Goal: Task Accomplishment & Management: Use online tool/utility

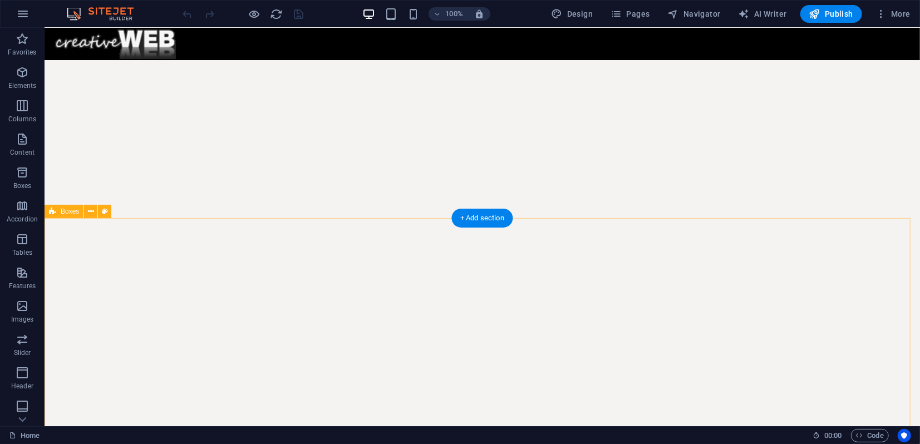
scroll to position [234, 0]
click at [104, 222] on icon at bounding box center [105, 223] width 6 height 12
select select "rem"
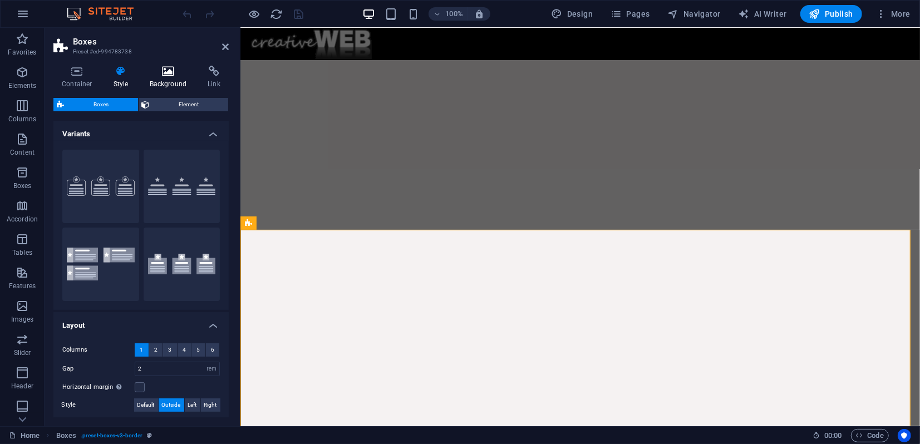
click at [170, 80] on h4 "Background" at bounding box center [170, 77] width 58 height 23
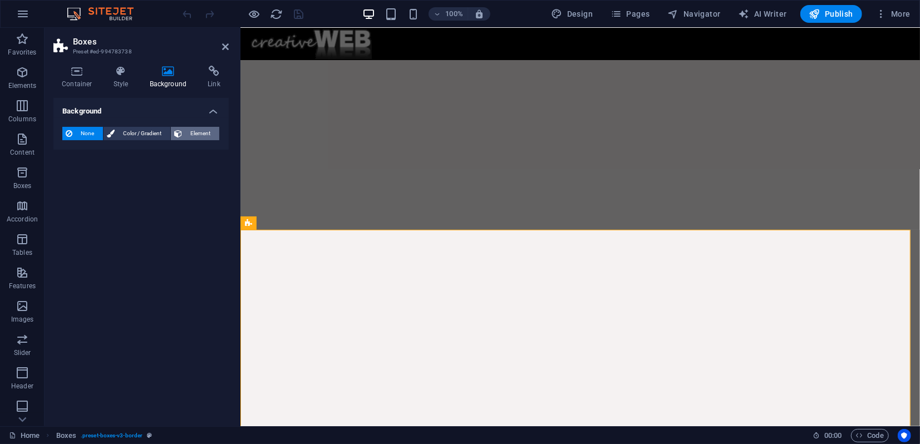
click at [193, 130] on span "Element" at bounding box center [200, 133] width 31 height 13
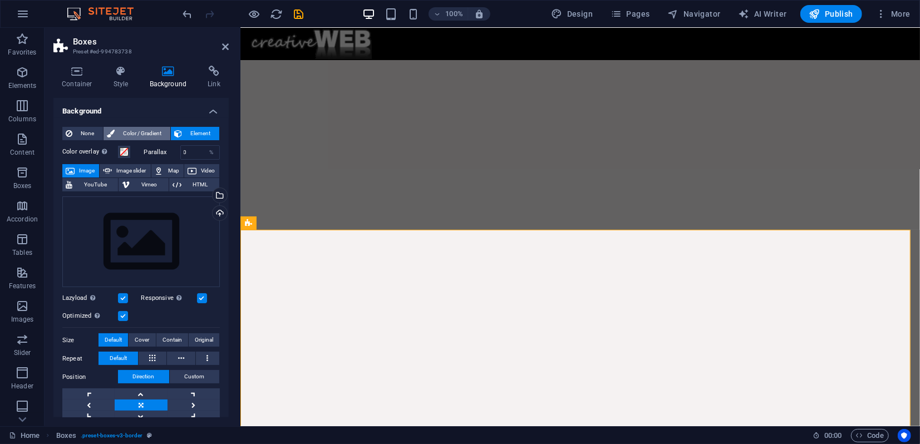
click at [144, 132] on span "Color / Gradient" at bounding box center [142, 133] width 49 height 13
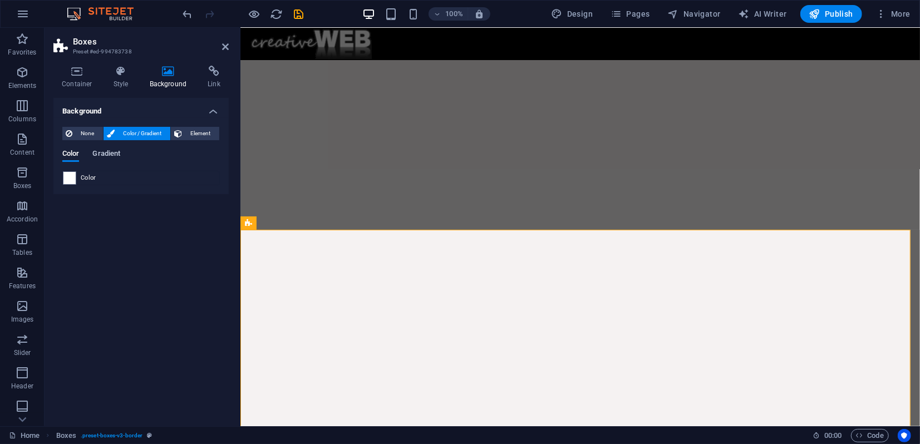
click at [104, 151] on span "Gradient" at bounding box center [106, 155] width 28 height 16
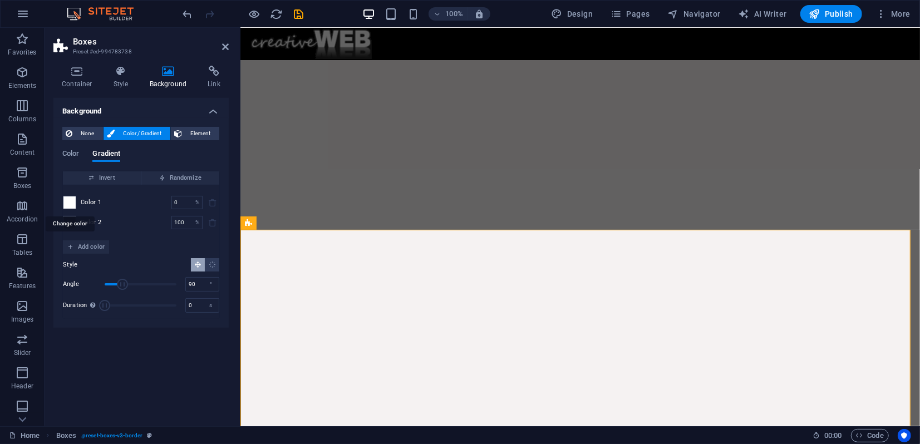
click at [72, 200] on span at bounding box center [69, 202] width 12 height 12
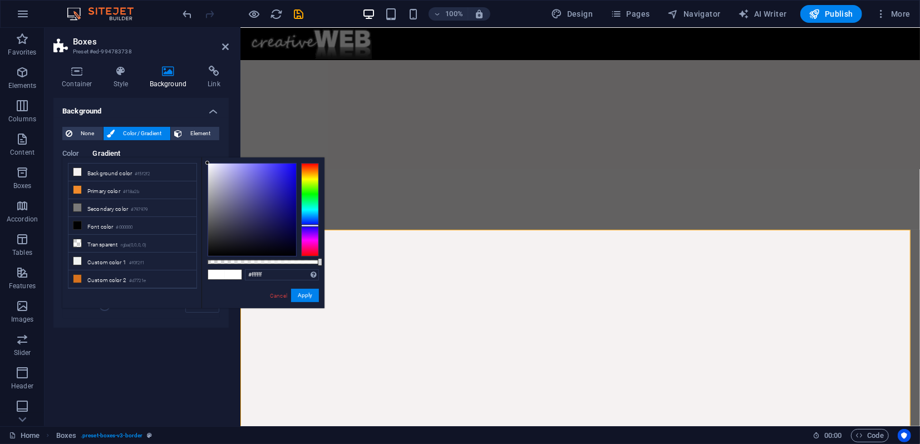
click at [307, 225] on div at bounding box center [310, 210] width 18 height 94
click at [285, 237] on div at bounding box center [252, 210] width 88 height 92
click at [274, 243] on div at bounding box center [252, 210] width 88 height 92
click at [250, 243] on div at bounding box center [252, 210] width 88 height 92
click at [232, 243] on div at bounding box center [252, 210] width 88 height 92
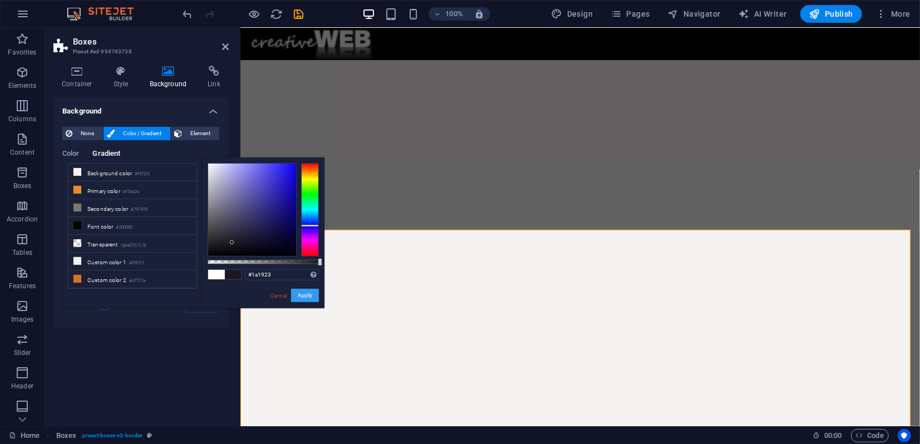
click at [302, 296] on button "Apply" at bounding box center [305, 295] width 28 height 13
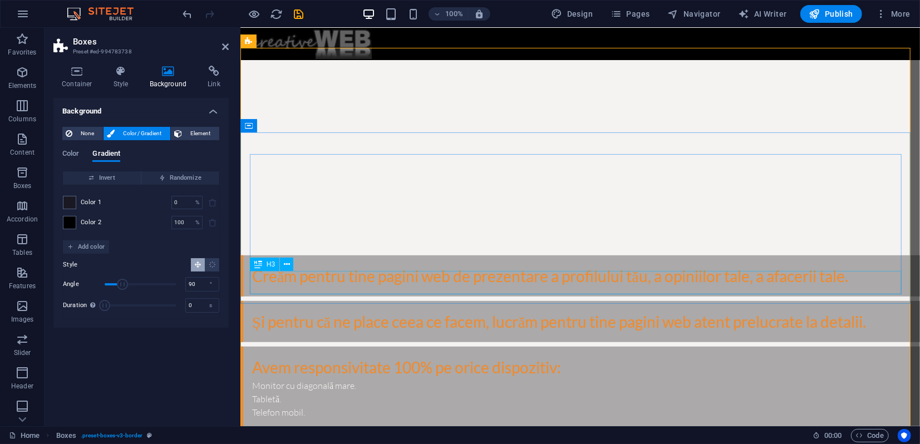
scroll to position [420, 0]
click at [69, 224] on span at bounding box center [69, 223] width 12 height 12
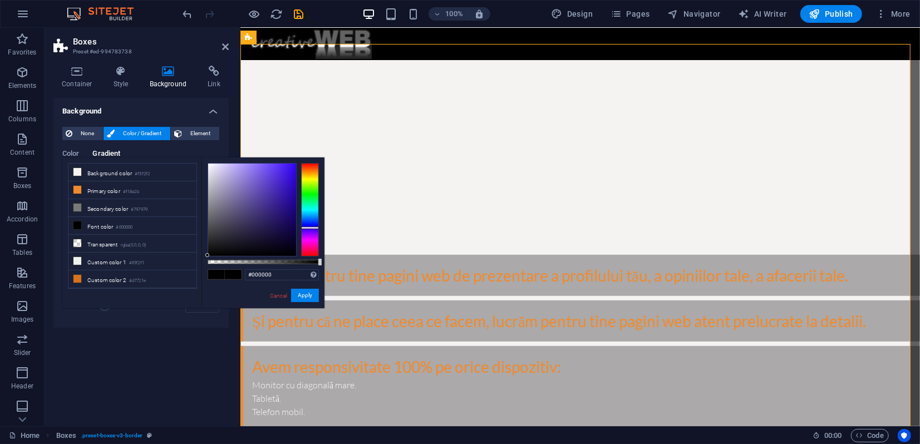
click at [307, 228] on div at bounding box center [310, 210] width 18 height 94
click at [247, 218] on div at bounding box center [252, 210] width 88 height 92
click at [232, 208] on div at bounding box center [252, 210] width 88 height 92
click at [226, 222] on div at bounding box center [252, 210] width 88 height 92
click at [223, 236] on div at bounding box center [252, 210] width 88 height 92
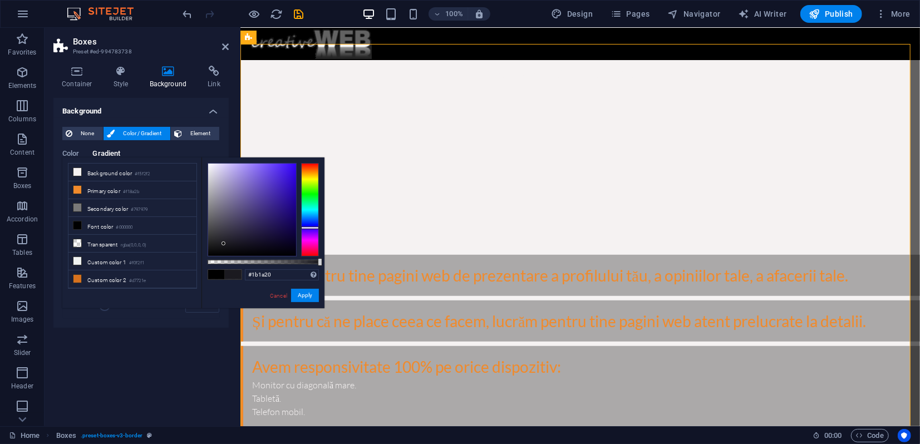
click at [224, 244] on div at bounding box center [252, 210] width 88 height 92
type input "#171520"
click at [237, 244] on div at bounding box center [252, 210] width 88 height 92
click at [306, 296] on button "Apply" at bounding box center [305, 295] width 28 height 13
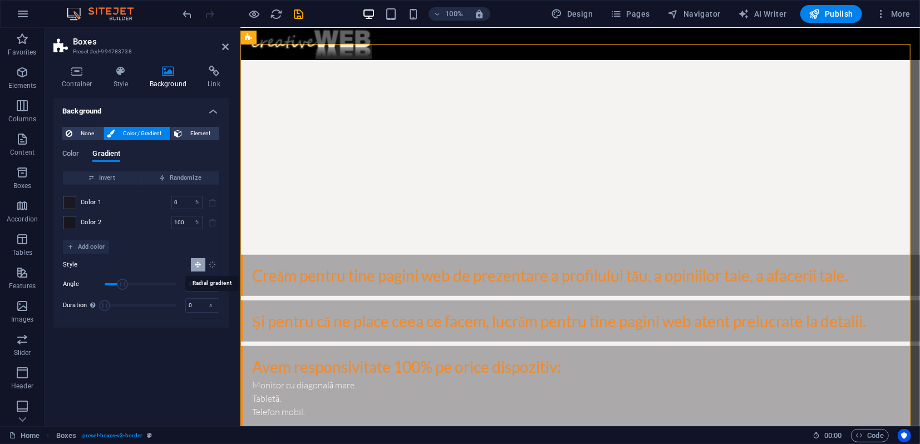
click at [210, 266] on icon "Radial gradient" at bounding box center [212, 264] width 7 height 7
click at [224, 48] on icon at bounding box center [225, 46] width 7 height 9
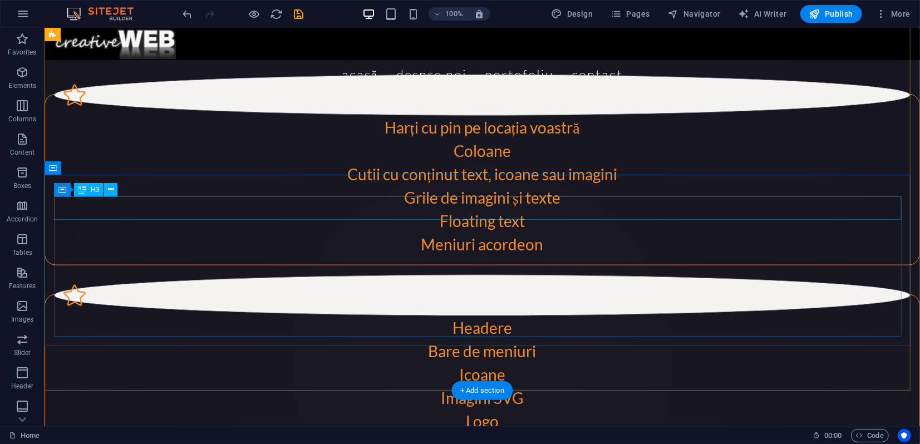
scroll to position [976, 0]
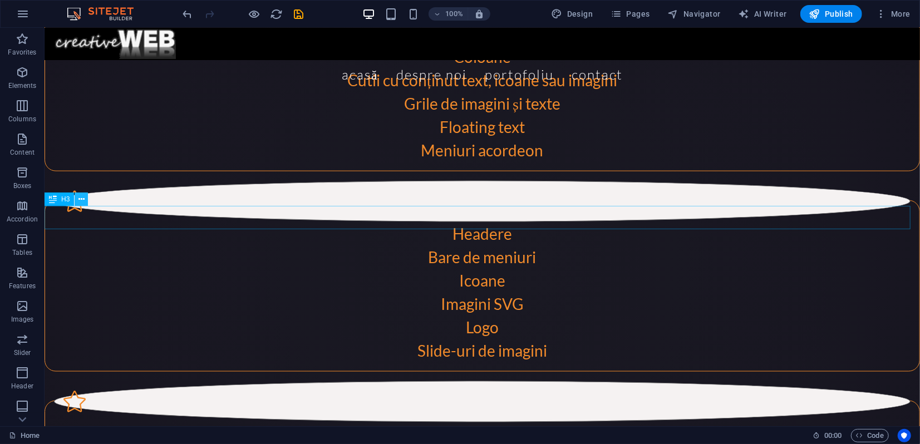
click at [81, 200] on icon at bounding box center [81, 200] width 6 height 12
click at [702, 13] on span "Navigator" at bounding box center [694, 13] width 53 height 11
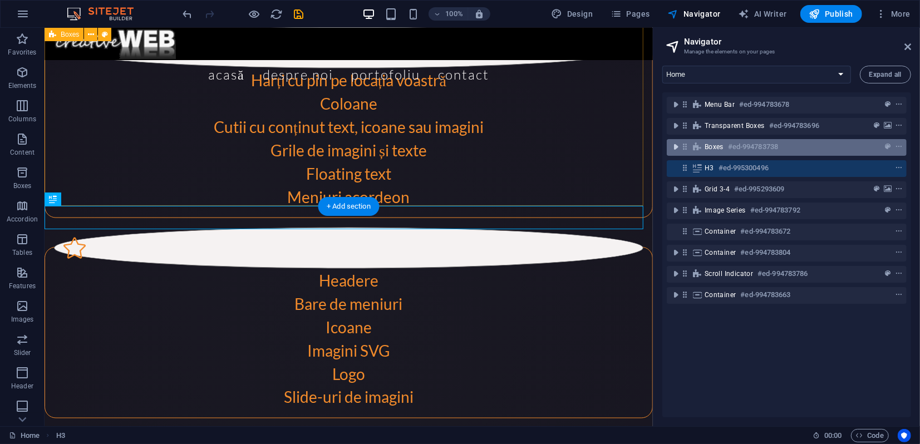
click at [676, 146] on icon "toggle-expand" at bounding box center [675, 146] width 11 height 11
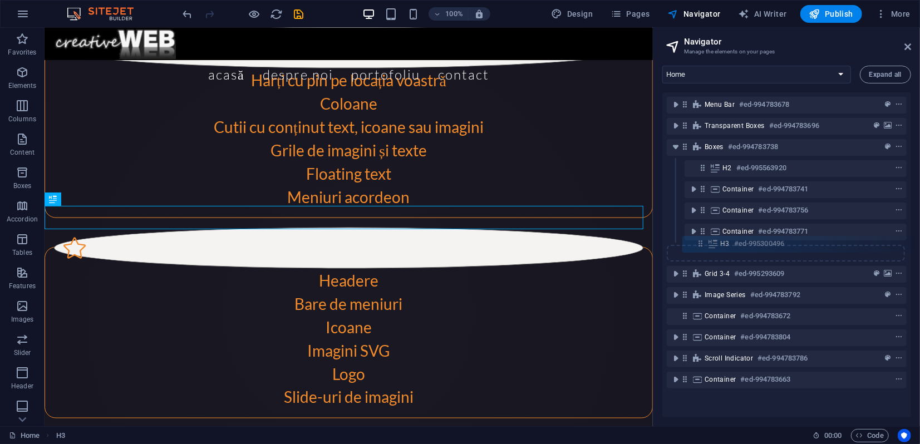
drag, startPoint x: 685, startPoint y: 254, endPoint x: 704, endPoint y: 244, distance: 21.4
click at [704, 244] on div "Menu Bar #ed-994783678 Transparent boxes #ed-994783696 Boxes #ed-994783738 H2 #…" at bounding box center [786, 254] width 249 height 325
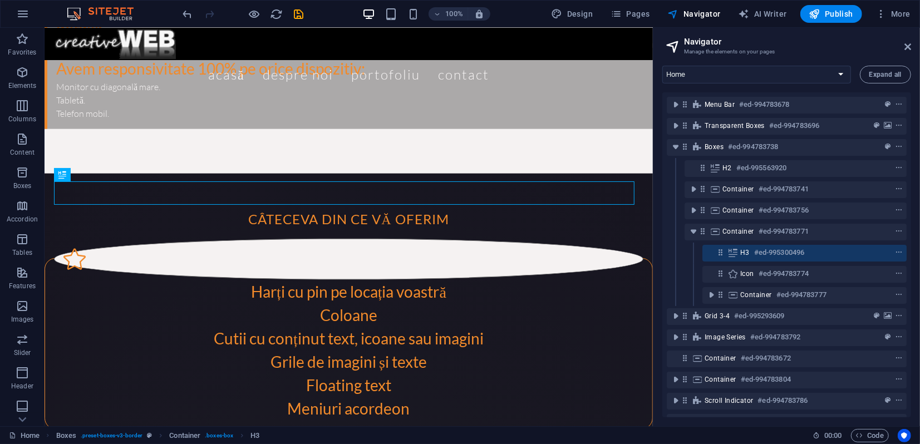
scroll to position [807, 0]
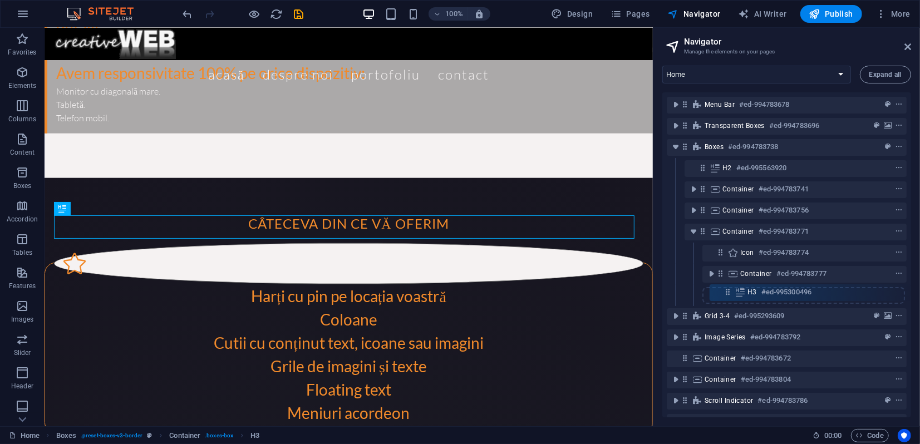
drag, startPoint x: 721, startPoint y: 253, endPoint x: 730, endPoint y: 296, distance: 43.8
click at [730, 296] on div "Menu Bar #ed-994783678 Transparent boxes #ed-994783696 Boxes #ed-994783738 H2 #…" at bounding box center [786, 254] width 249 height 325
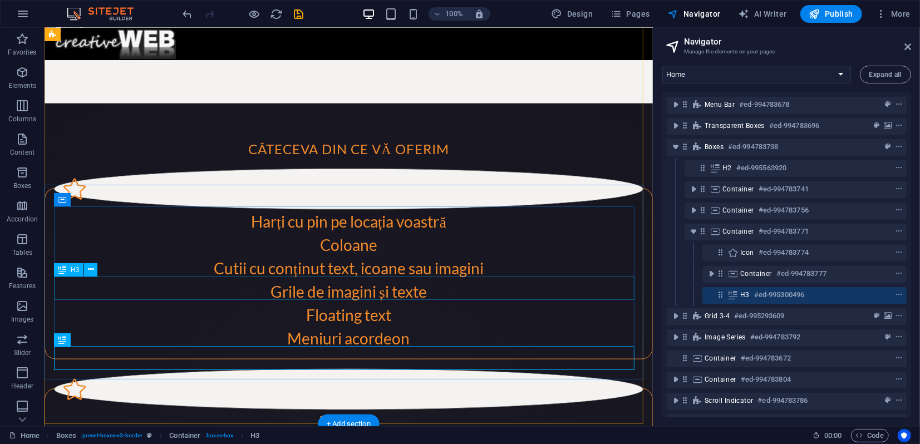
scroll to position [931, 0]
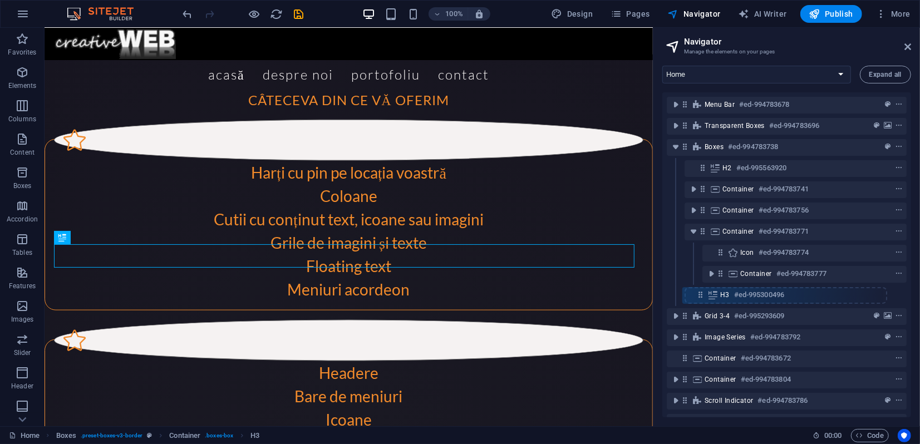
drag, startPoint x: 721, startPoint y: 299, endPoint x: 697, endPoint y: 299, distance: 24.5
click at [697, 299] on div "Menu Bar #ed-994783678 Transparent boxes #ed-994783696 Boxes #ed-994783738 H2 #…" at bounding box center [786, 254] width 249 height 325
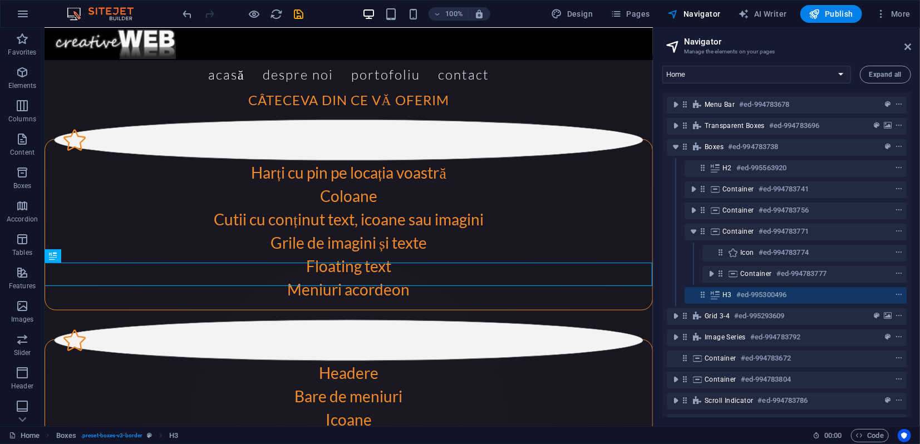
scroll to position [27, 0]
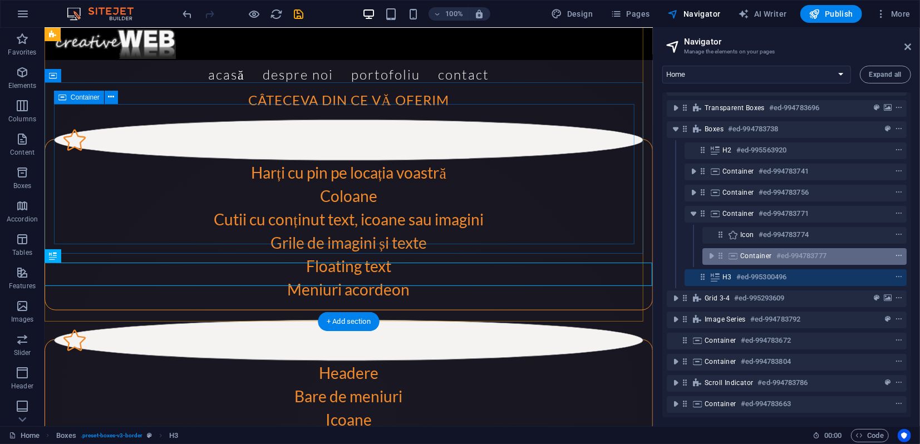
click at [901, 252] on span "context-menu" at bounding box center [898, 256] width 11 height 8
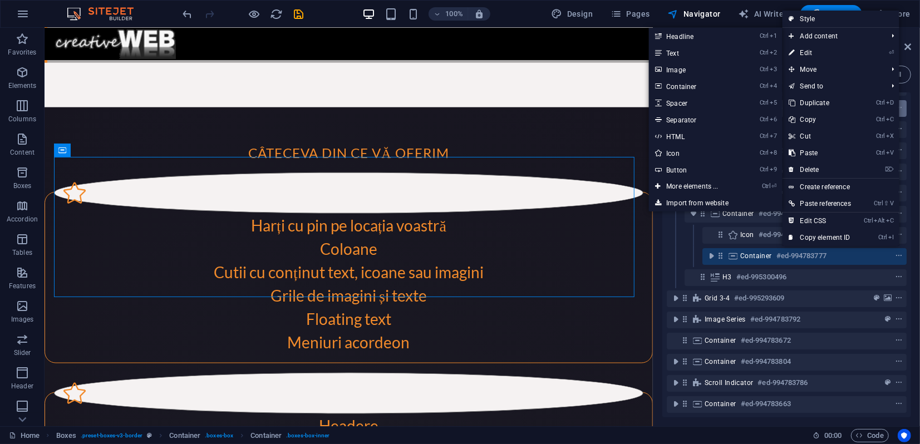
click at [680, 102] on link "Ctrl 5 Spacer" at bounding box center [694, 103] width 92 height 17
select select "px"
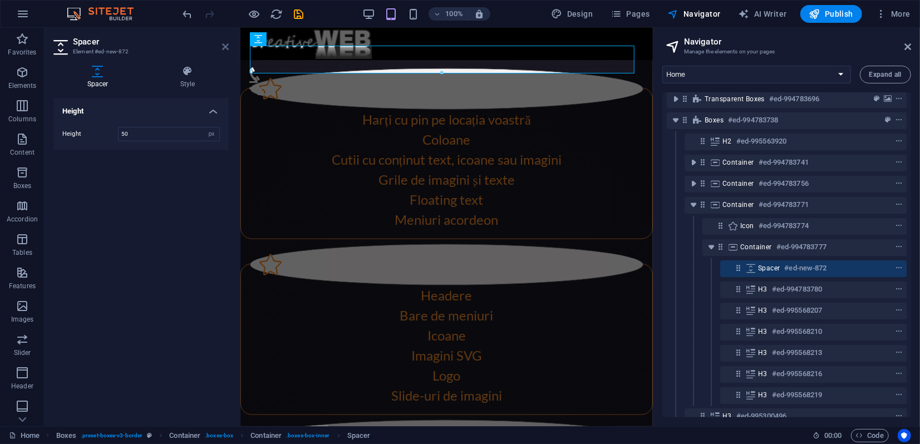
click at [225, 47] on icon at bounding box center [225, 46] width 7 height 9
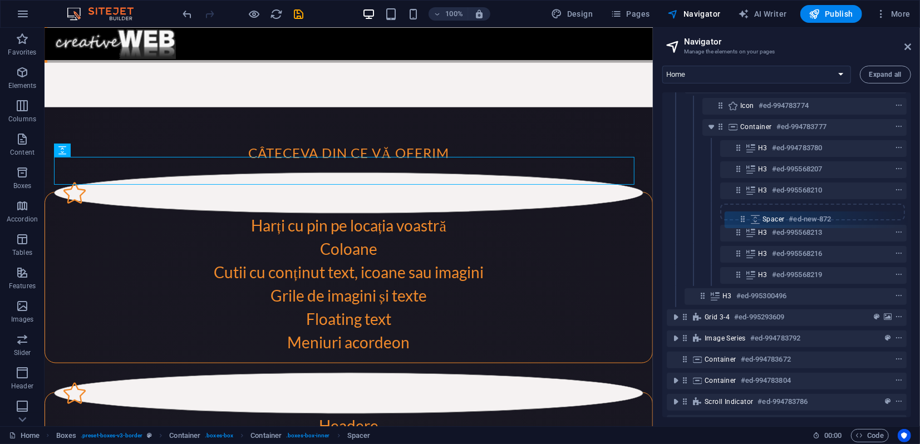
scroll to position [147, 0]
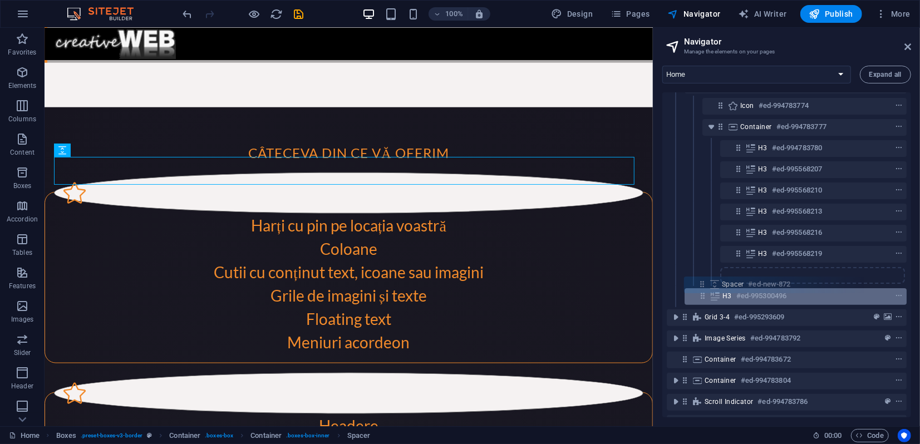
drag, startPoint x: 739, startPoint y: 142, endPoint x: 707, endPoint y: 286, distance: 146.5
click at [706, 286] on div "Menu Bar #ed-994783678 Transparent boxes #ed-994783696 Boxes #ed-994783738 H2 #…" at bounding box center [786, 254] width 249 height 325
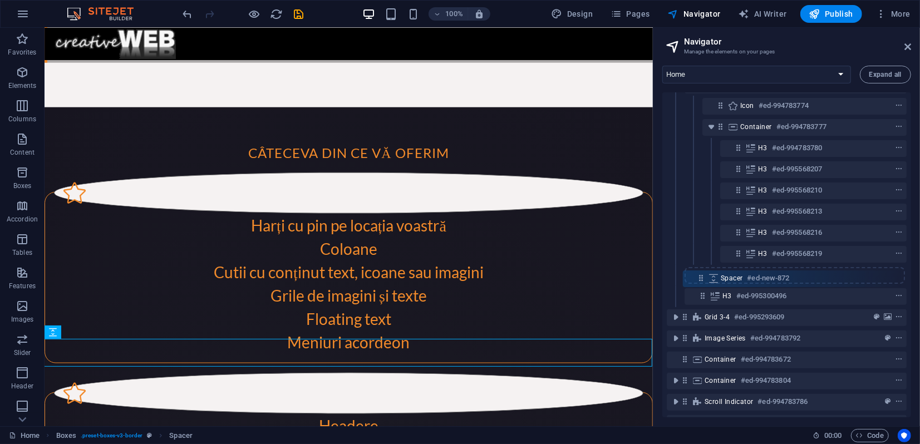
drag, startPoint x: 704, startPoint y: 298, endPoint x: 701, endPoint y: 277, distance: 21.3
click at [701, 277] on div "Menu Bar #ed-994783678 Transparent boxes #ed-994783696 Boxes #ed-994783738 H2 #…" at bounding box center [786, 254] width 249 height 325
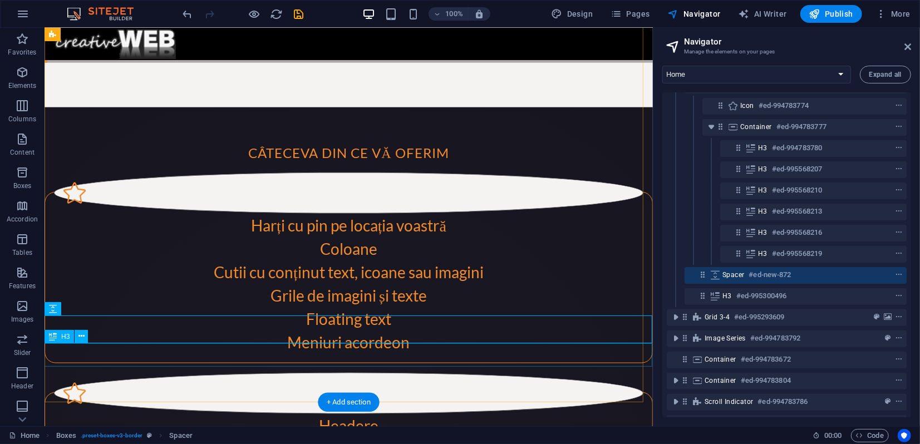
scroll to position [940, 0]
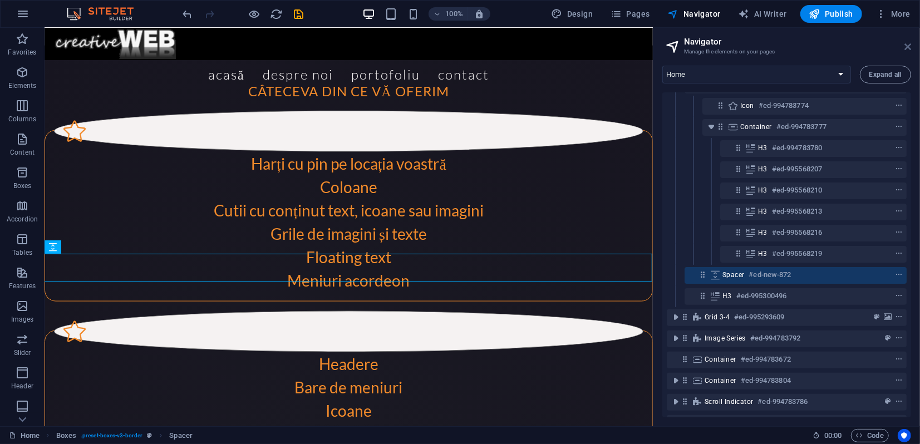
click at [908, 49] on icon at bounding box center [907, 46] width 7 height 9
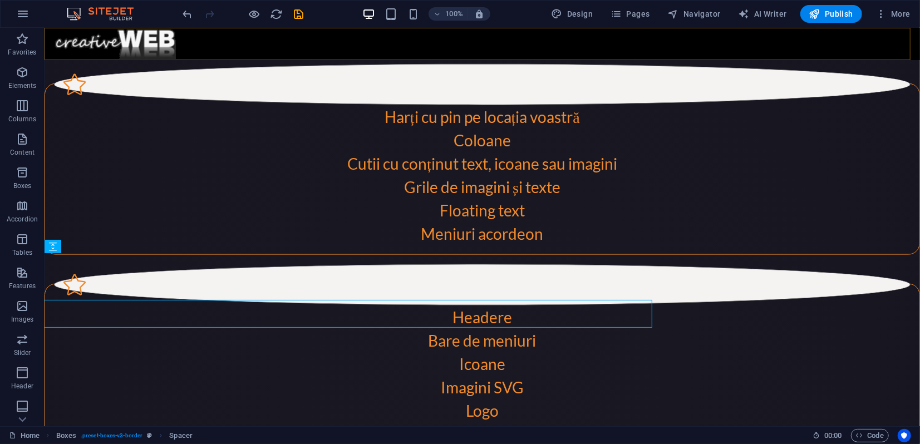
scroll to position [893, 0]
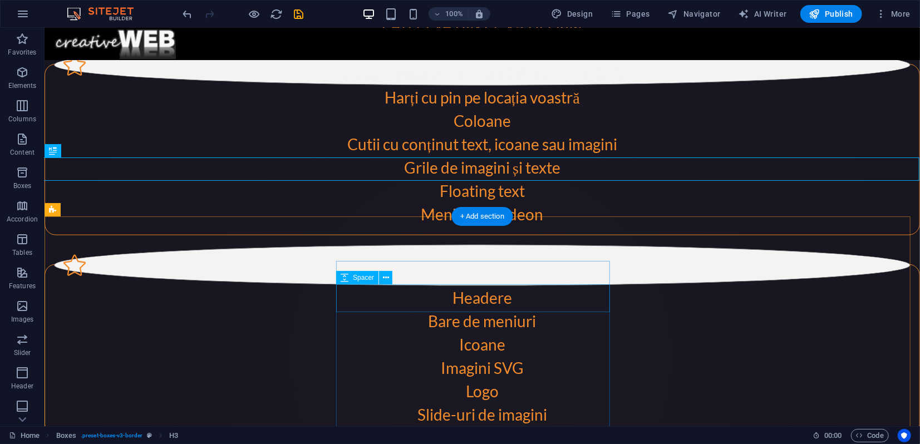
scroll to position [832, 0]
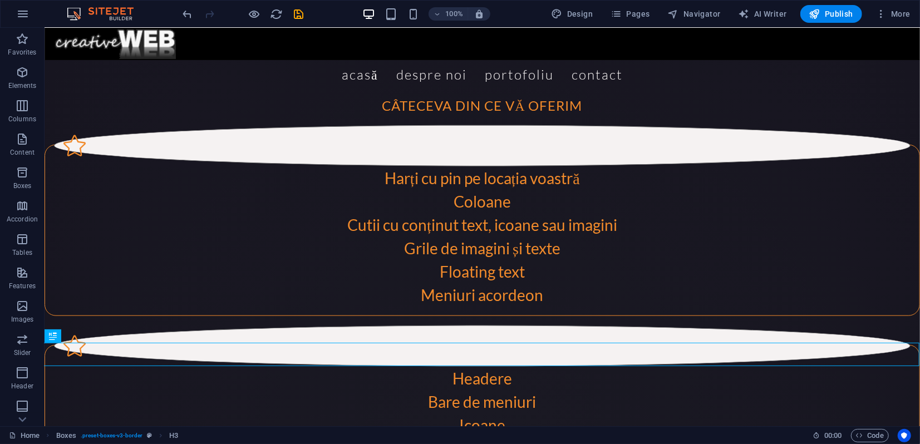
click at [300, 16] on icon "save" at bounding box center [299, 14] width 13 height 13
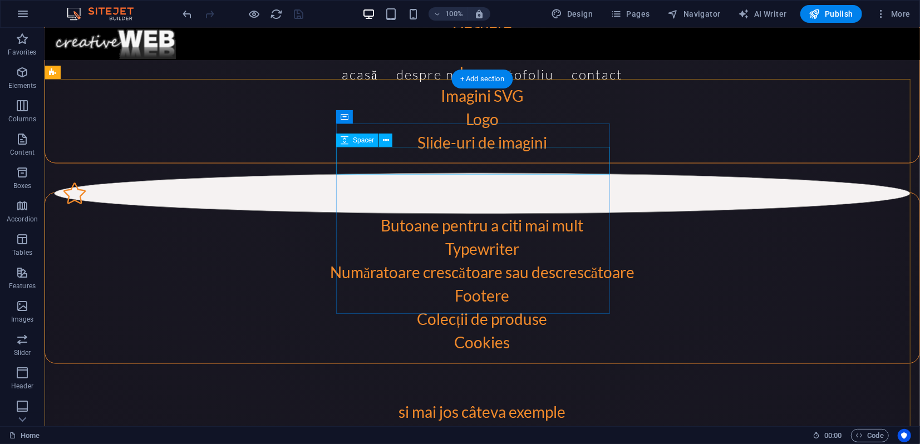
scroll to position [1051, 0]
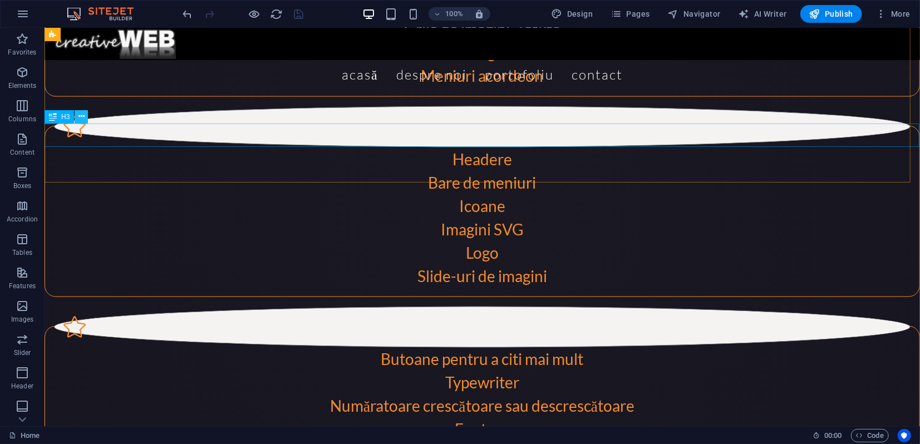
click at [81, 120] on icon at bounding box center [81, 117] width 6 height 12
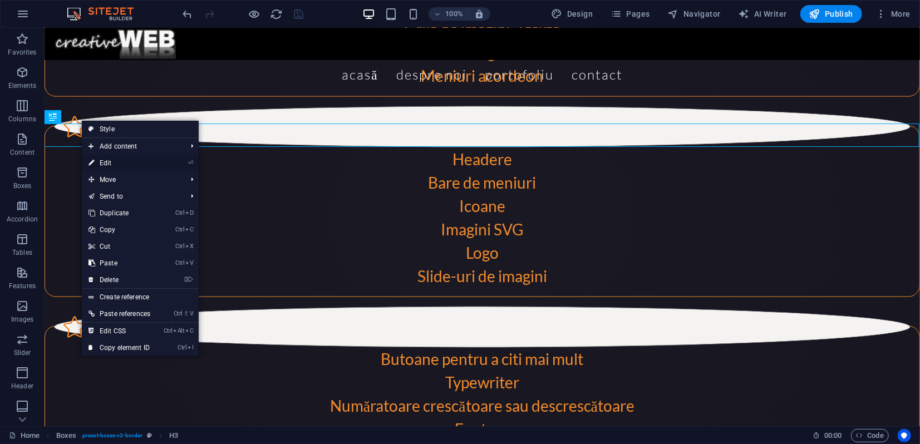
click at [120, 165] on link "⏎ Edit" at bounding box center [119, 163] width 75 height 17
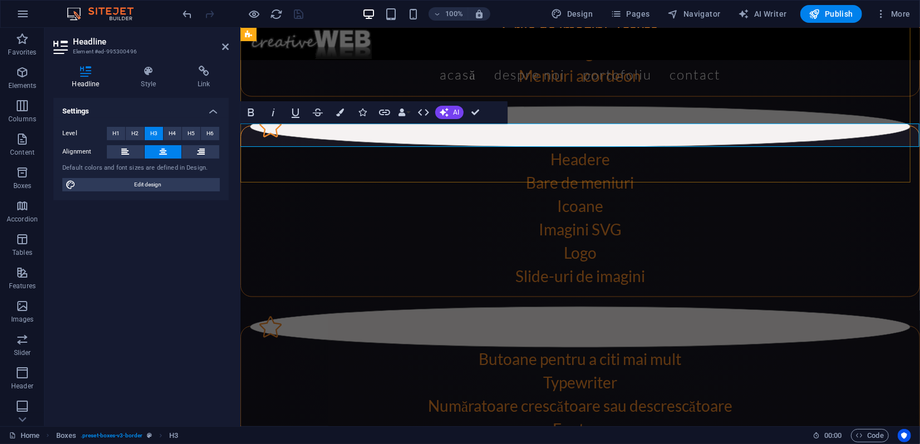
drag, startPoint x: 498, startPoint y: 137, endPoint x: 492, endPoint y: 137, distance: 6.1
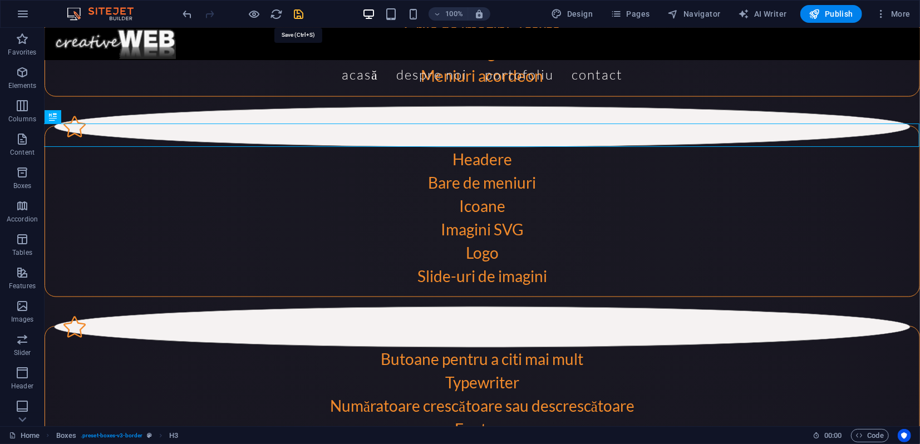
click at [298, 11] on icon "save" at bounding box center [299, 14] width 13 height 13
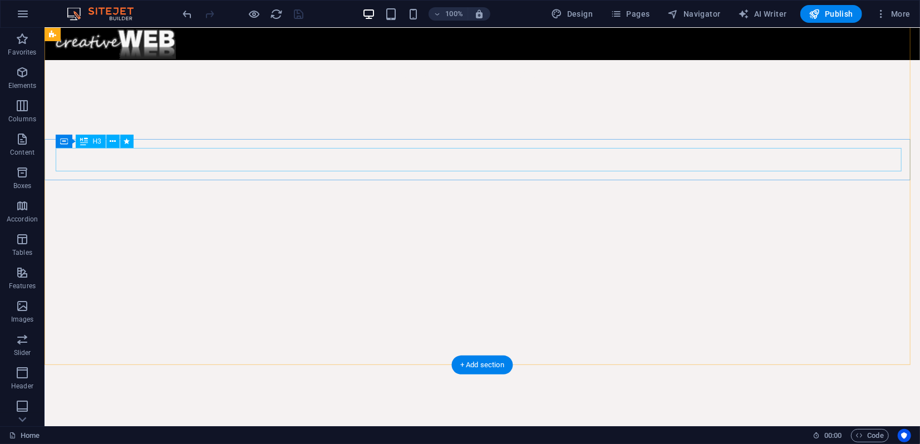
scroll to position [62, 0]
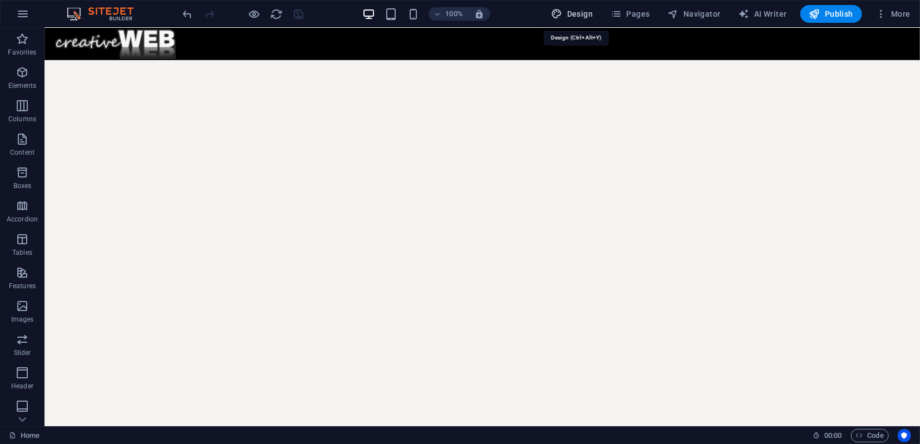
click at [585, 14] on span "Design" at bounding box center [573, 13] width 42 height 11
select select "px"
select select "300"
select select "px"
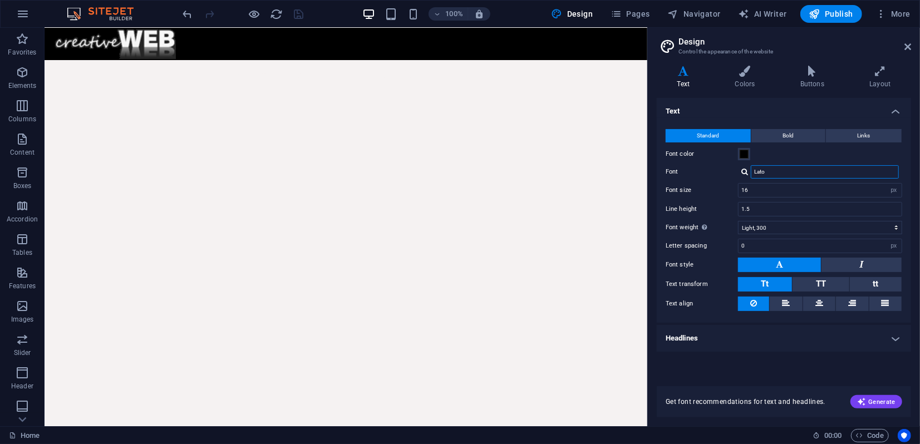
click at [759, 172] on input "Lato" at bounding box center [825, 171] width 148 height 13
click at [745, 172] on div at bounding box center [744, 171] width 7 height 7
click at [768, 201] on div "Manage fonts →" at bounding box center [827, 202] width 147 height 14
select select "popularity"
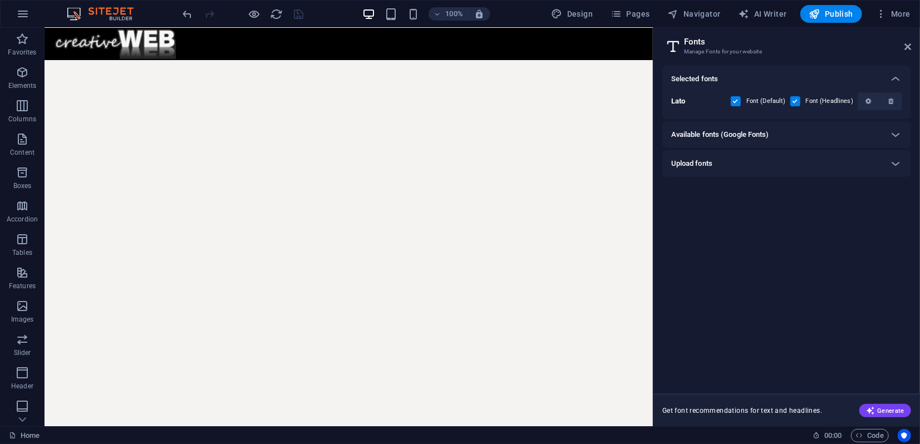
click at [702, 134] on h6 "Available fonts (Google Fonts)" at bounding box center [720, 134] width 98 height 13
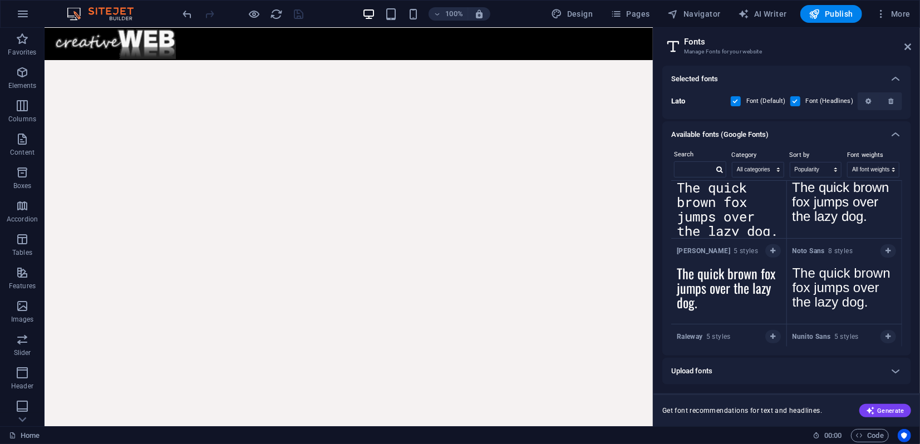
scroll to position [309, 0]
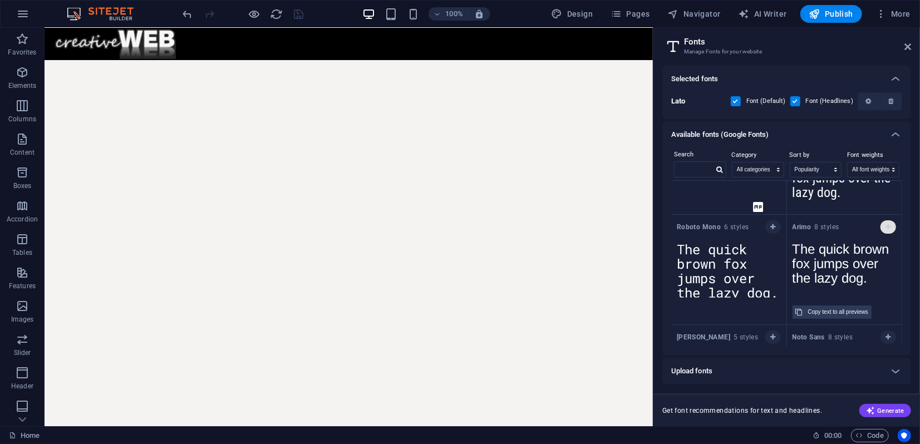
click at [886, 224] on icon "button" at bounding box center [888, 227] width 5 height 7
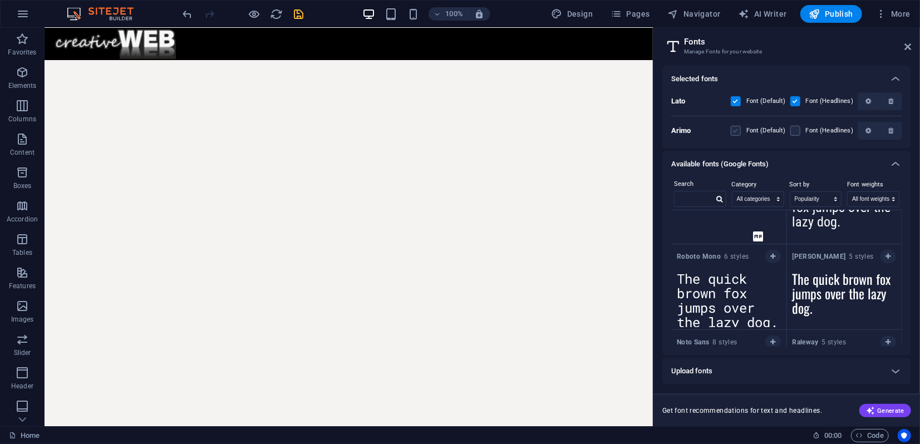
click at [737, 131] on label at bounding box center [736, 131] width 10 height 10
click at [0, 0] on input "checkbox" at bounding box center [0, 0] width 0 height 0
click at [800, 132] on label at bounding box center [795, 131] width 10 height 10
click at [0, 0] on input "checkbox" at bounding box center [0, 0] width 0 height 0
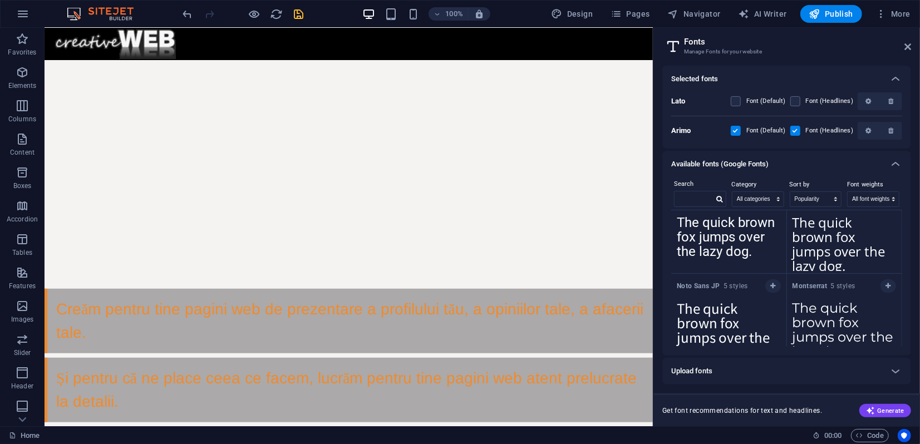
scroll to position [0, 0]
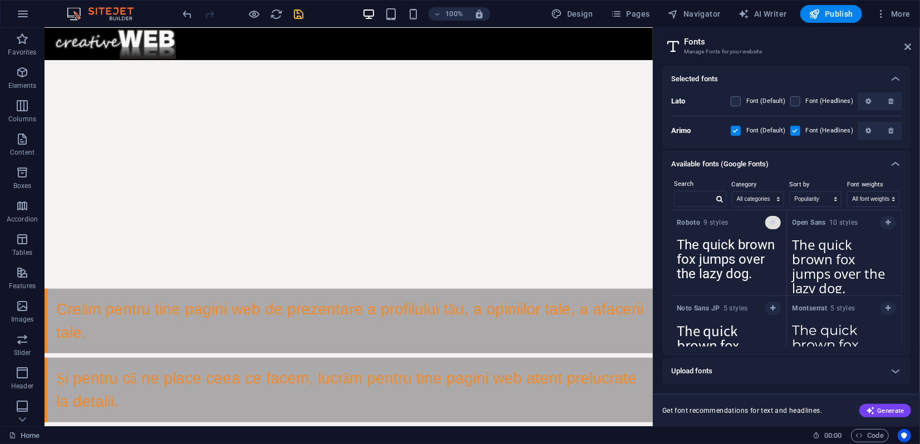
click at [772, 224] on icon "button" at bounding box center [772, 222] width 5 height 7
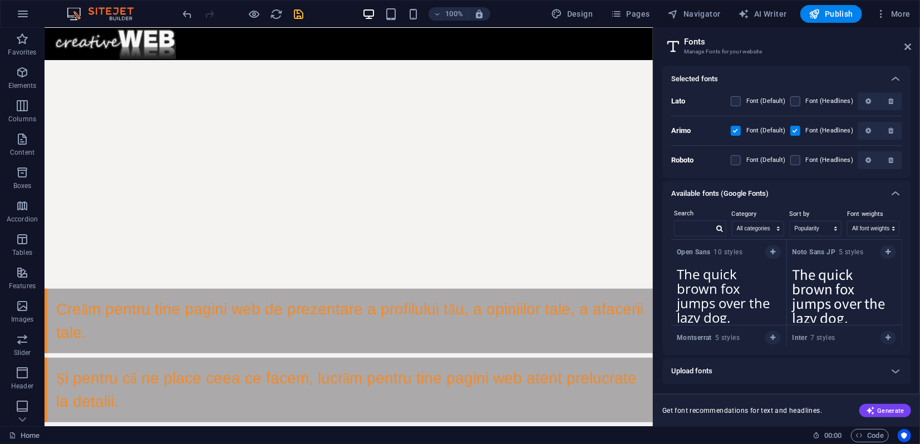
drag, startPoint x: 741, startPoint y: 160, endPoint x: 815, endPoint y: 160, distance: 73.5
click at [741, 160] on label at bounding box center [736, 160] width 10 height 10
click at [0, 0] on input "checkbox" at bounding box center [0, 0] width 0 height 0
click at [797, 162] on label at bounding box center [795, 160] width 10 height 10
click at [0, 0] on input "checkbox" at bounding box center [0, 0] width 0 height 0
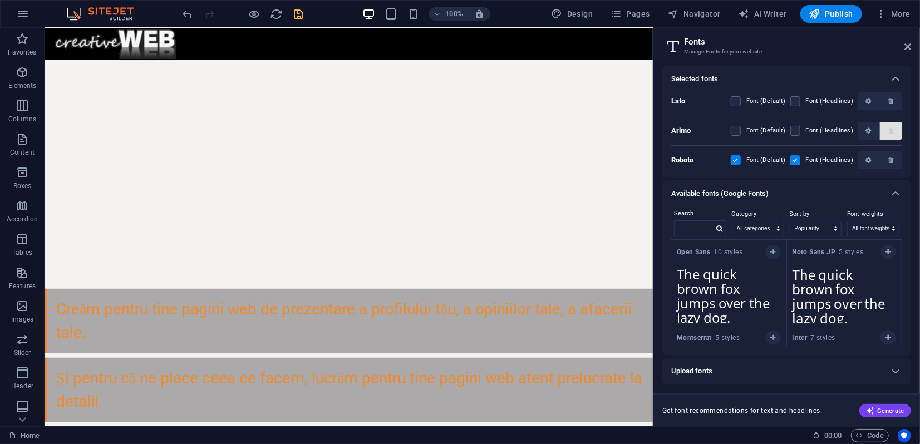
click at [892, 130] on icon "button" at bounding box center [890, 130] width 5 height 7
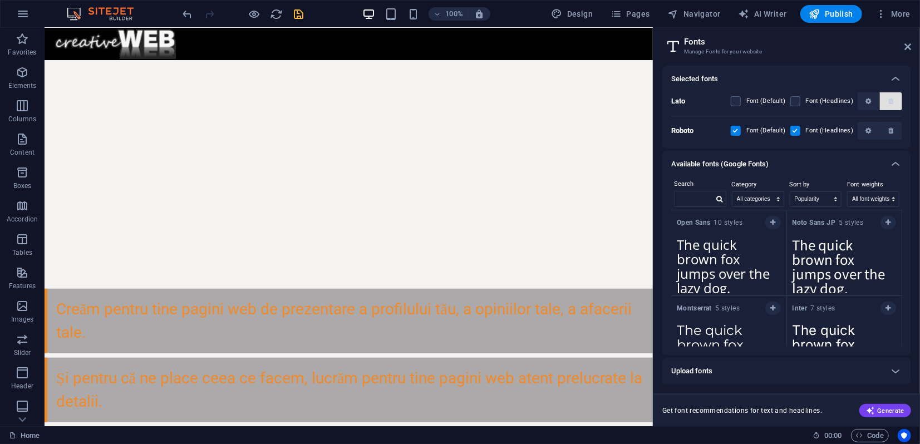
click at [889, 102] on icon "button" at bounding box center [890, 101] width 5 height 7
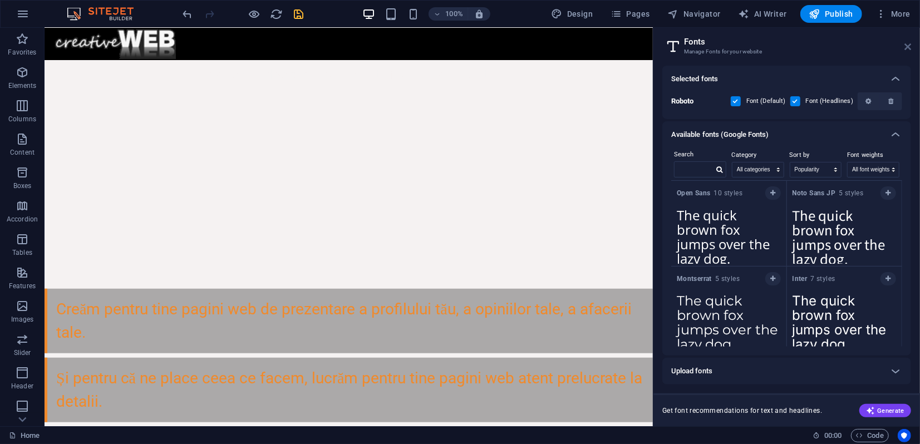
click at [904, 47] on icon at bounding box center [907, 46] width 7 height 9
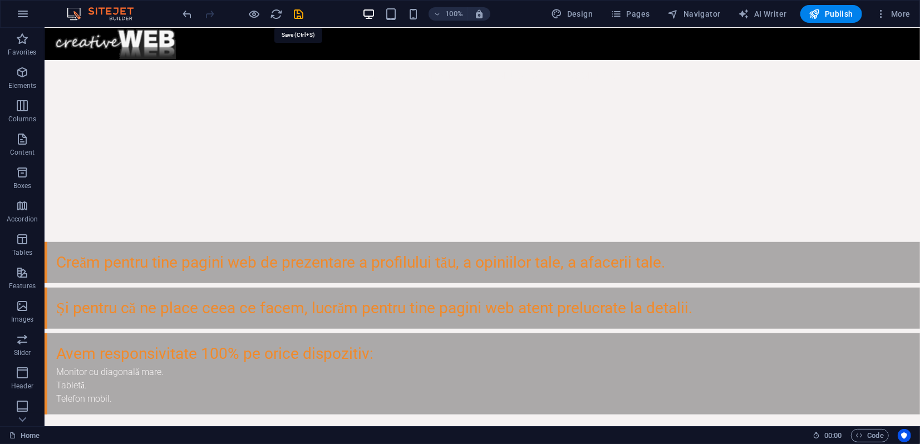
click at [298, 17] on icon "save" at bounding box center [299, 14] width 13 height 13
click at [114, 134] on button at bounding box center [110, 130] width 13 height 13
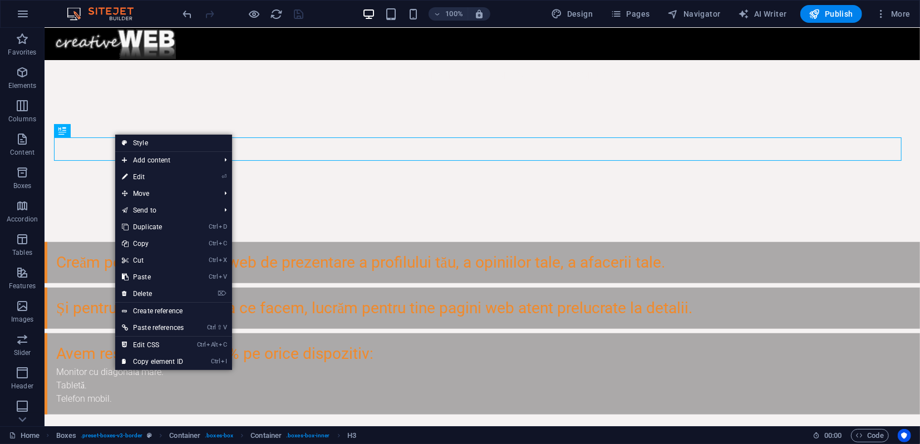
click at [139, 175] on link "⏎ Edit" at bounding box center [152, 177] width 75 height 17
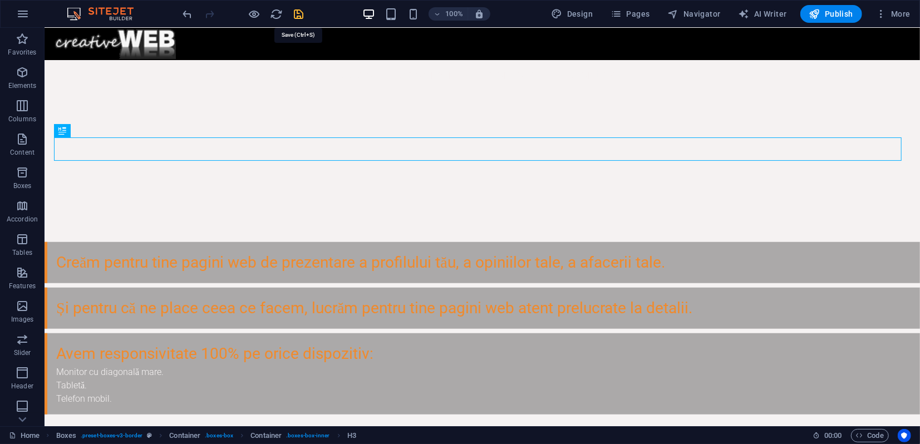
click at [297, 9] on icon "save" at bounding box center [299, 14] width 13 height 13
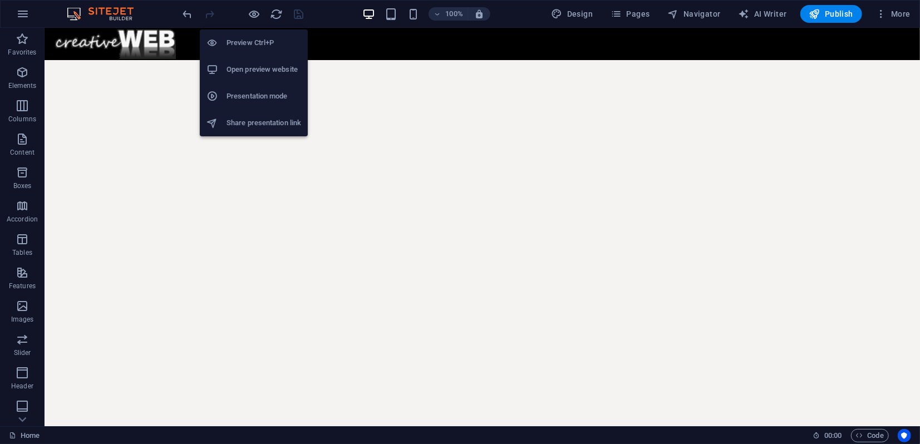
click at [258, 97] on h6 "Presentation mode" at bounding box center [264, 96] width 75 height 13
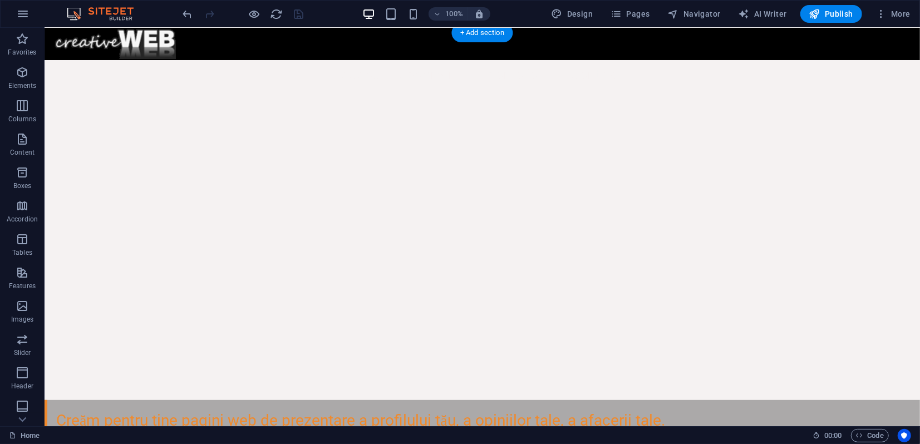
scroll to position [309, 0]
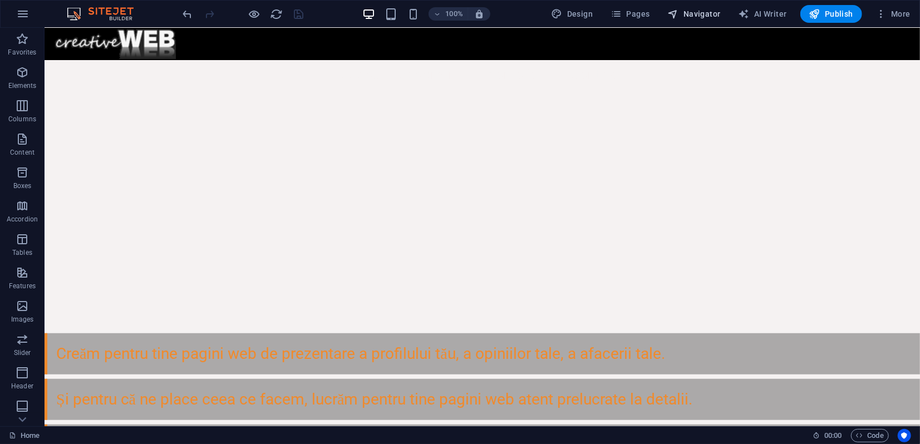
click at [679, 12] on icon "button" at bounding box center [673, 13] width 11 height 11
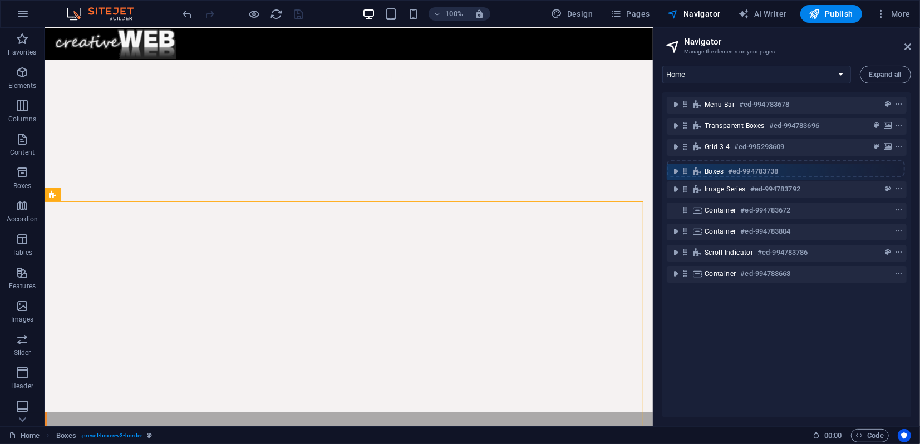
drag, startPoint x: 682, startPoint y: 147, endPoint x: 683, endPoint y: 174, distance: 27.3
click at [683, 174] on div "Menu Bar #ed-994783678 Transparent boxes #ed-994783696 Boxes #ed-994783738 Grid…" at bounding box center [786, 254] width 249 height 325
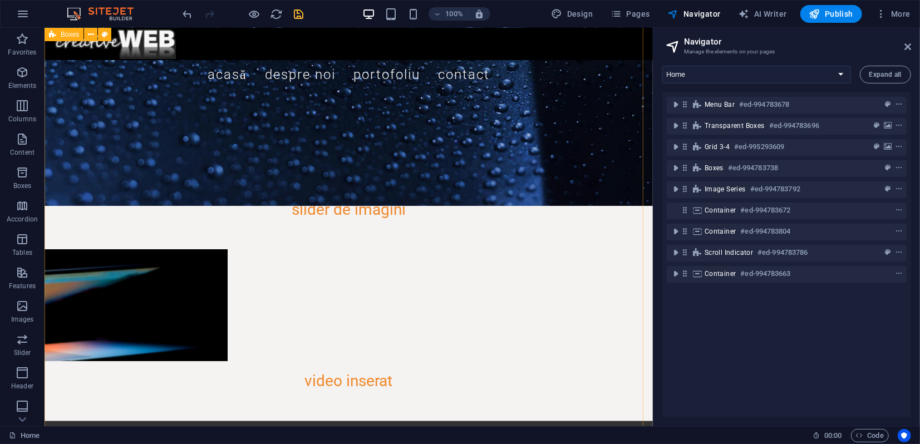
scroll to position [1513, 0]
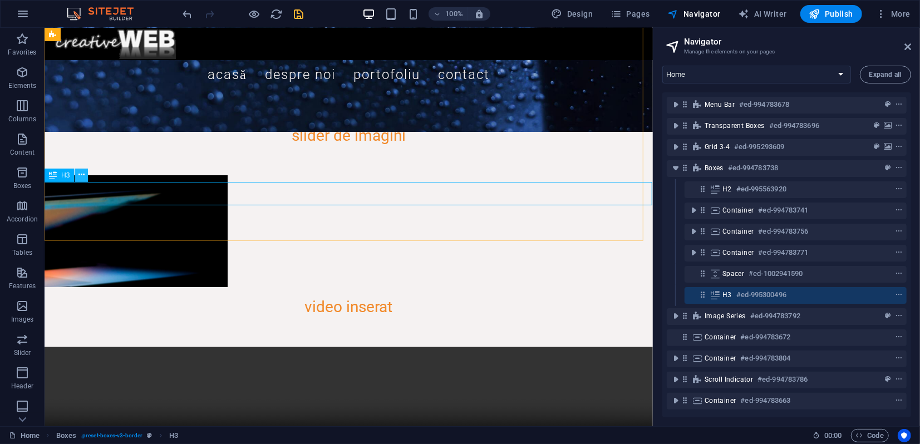
click at [78, 180] on icon at bounding box center [81, 175] width 6 height 12
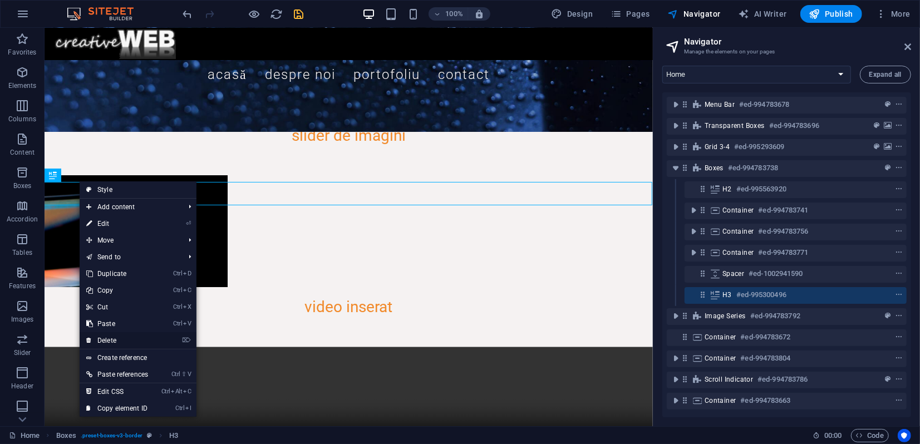
drag, startPoint x: 63, startPoint y: 314, endPoint x: 107, endPoint y: 342, distance: 52.5
click at [107, 342] on link "⌦ Delete" at bounding box center [117, 340] width 75 height 17
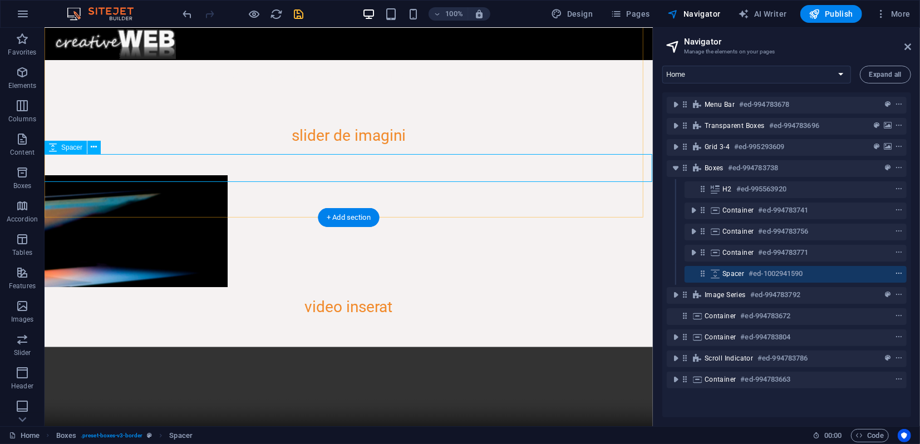
click at [898, 276] on icon "context-menu" at bounding box center [899, 274] width 8 height 8
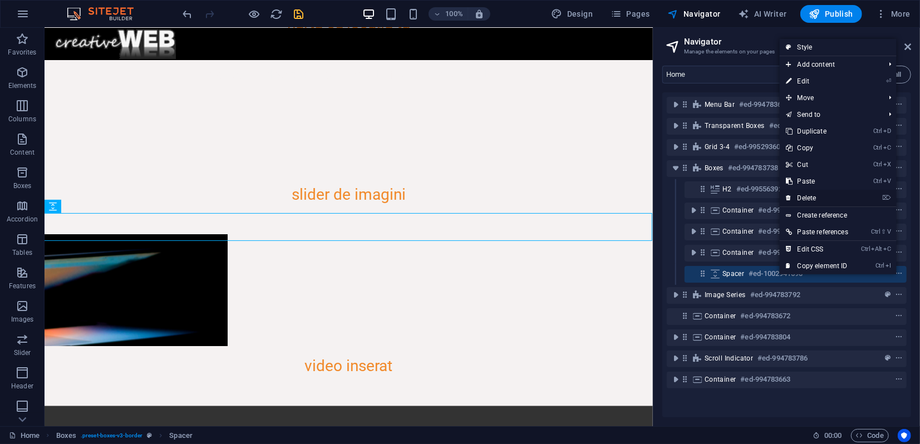
click at [815, 198] on link "⌦ Delete" at bounding box center [817, 198] width 75 height 17
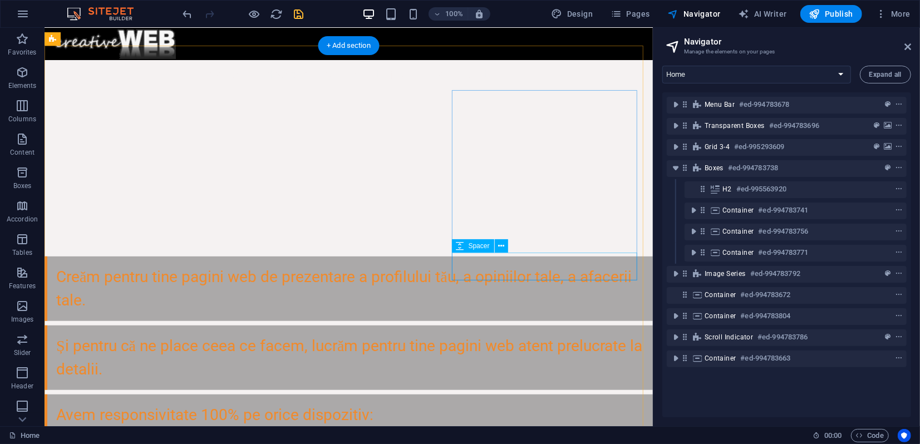
scroll to position [279, 0]
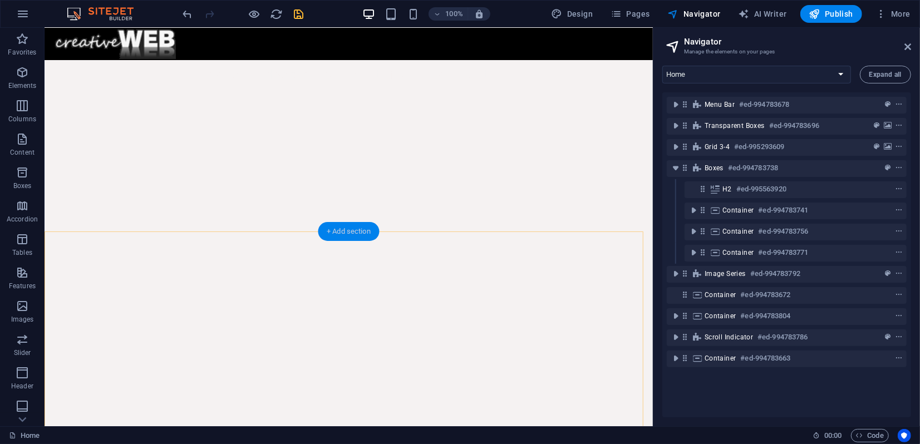
drag, startPoint x: 353, startPoint y: 229, endPoint x: 117, endPoint y: 201, distance: 237.1
click at [353, 229] on div "+ Add section" at bounding box center [349, 231] width 62 height 19
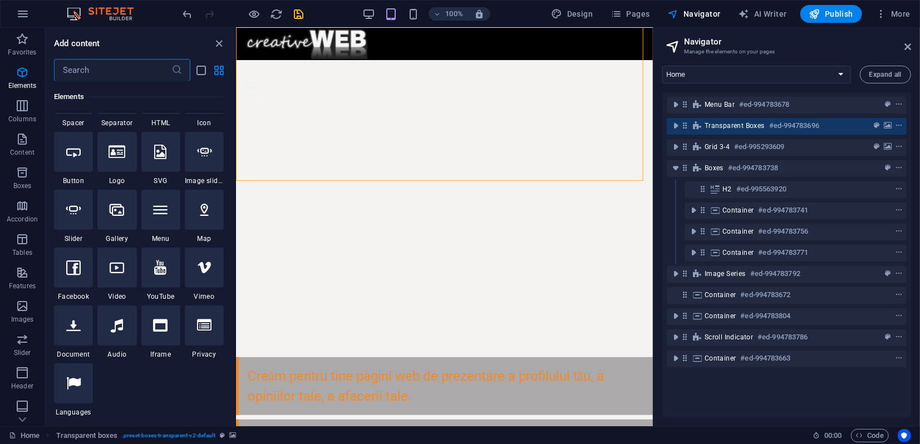
scroll to position [0, 0]
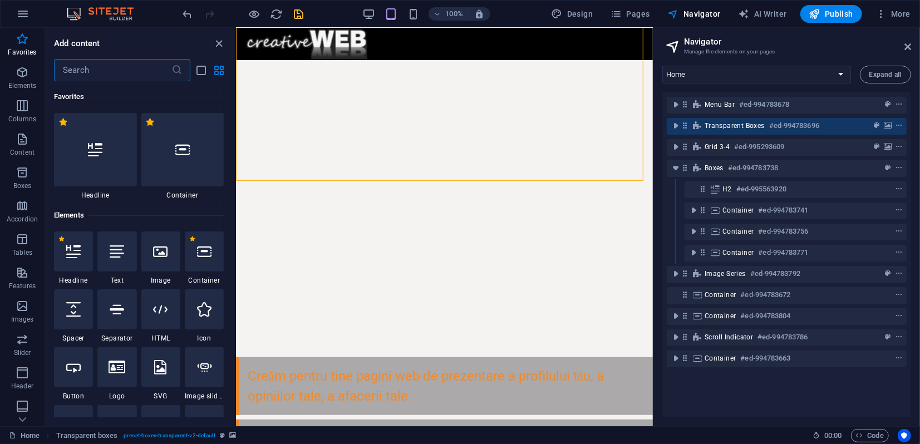
click at [178, 154] on icon at bounding box center [182, 149] width 14 height 14
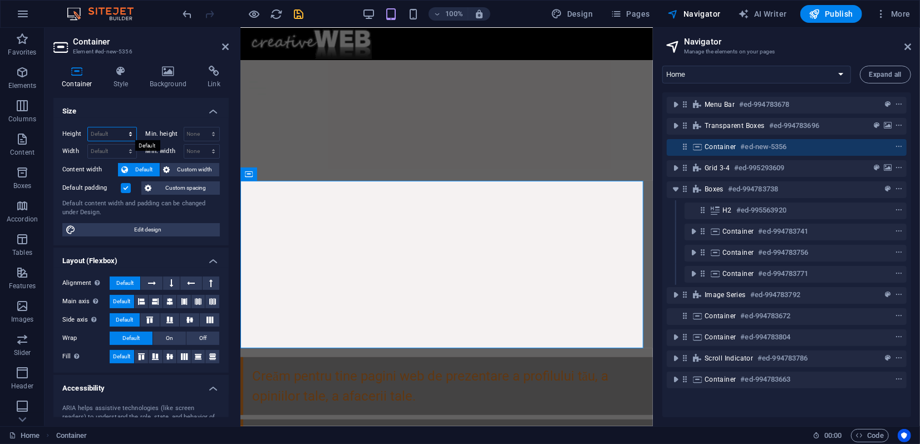
click at [108, 130] on select "Default px rem % vh vw" at bounding box center [112, 133] width 48 height 13
select select "rem"
click at [119, 127] on select "Default px rem % vh vw" at bounding box center [112, 133] width 48 height 13
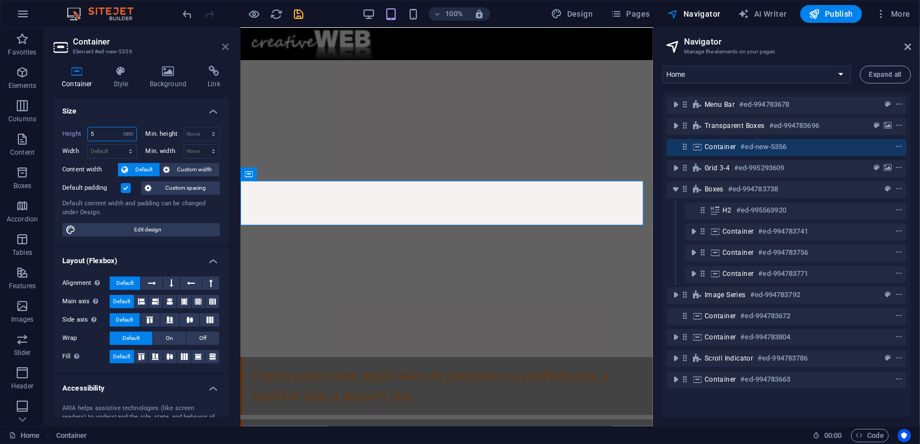
type input "5"
click at [227, 49] on icon at bounding box center [225, 46] width 7 height 9
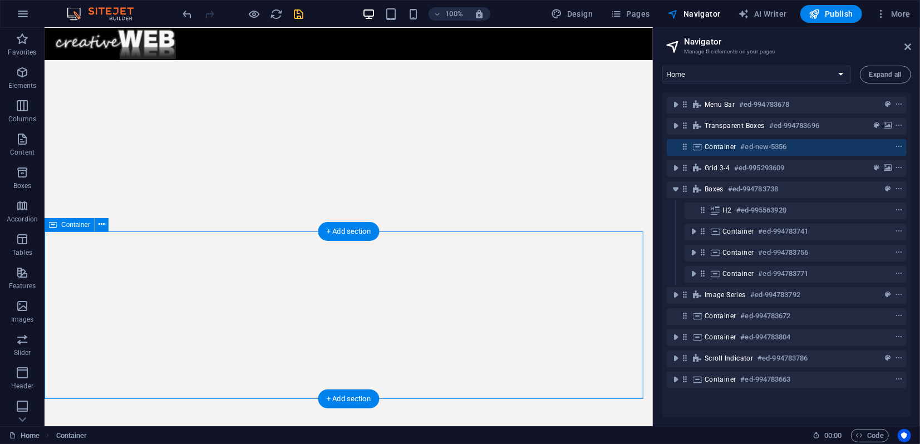
scroll to position [341, 0]
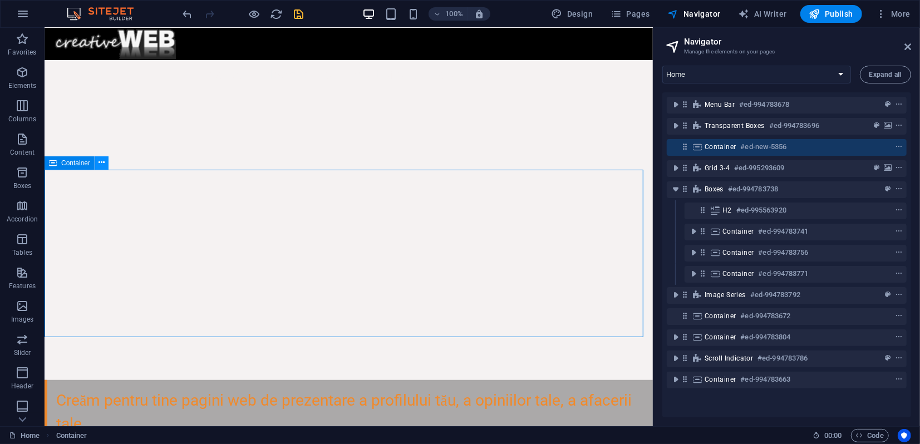
click at [99, 160] on icon at bounding box center [102, 163] width 6 height 12
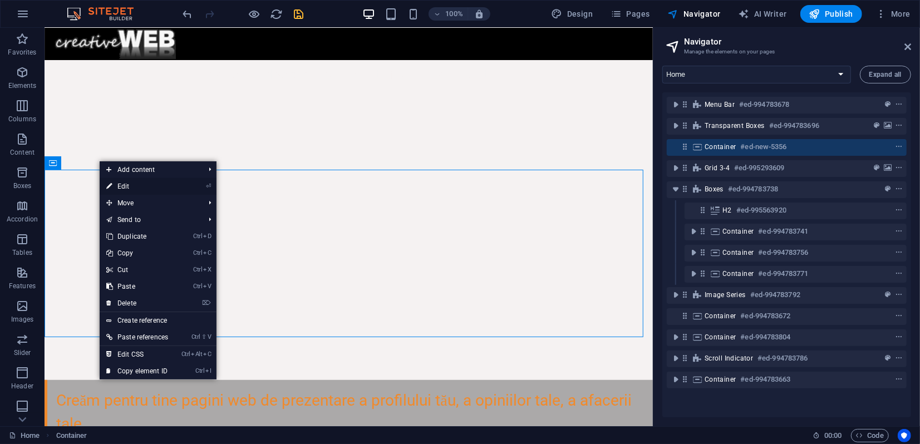
click at [130, 188] on link "⏎ Edit" at bounding box center [137, 186] width 75 height 17
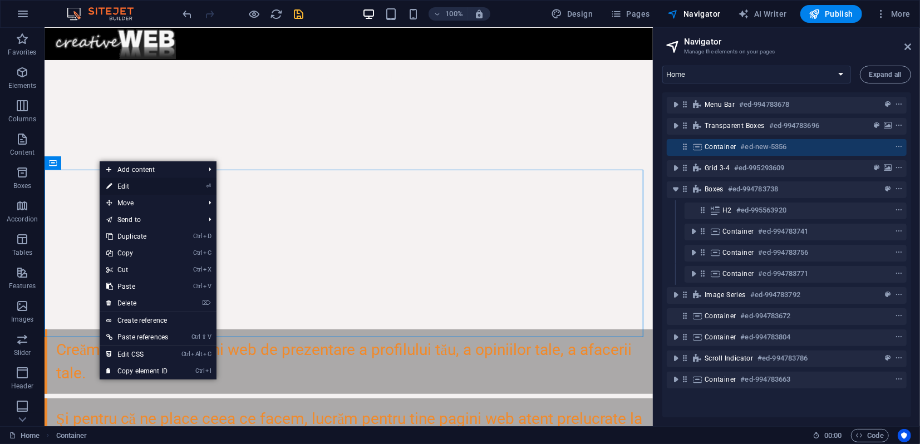
select select "rem"
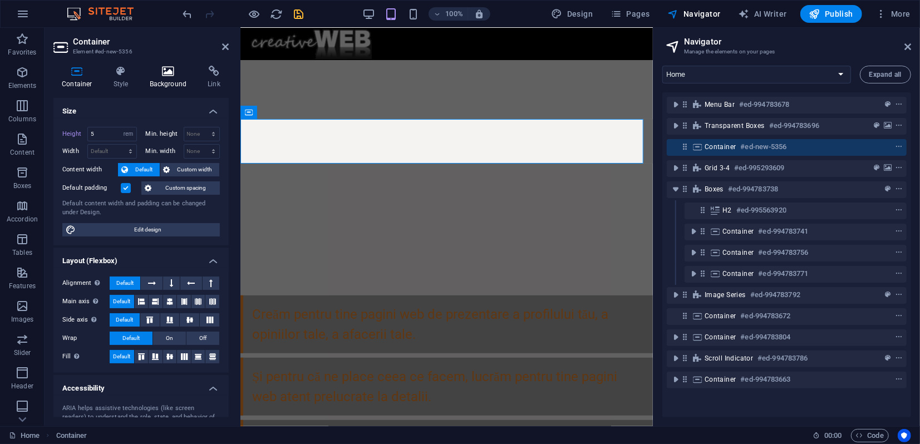
click at [165, 71] on icon at bounding box center [168, 71] width 54 height 11
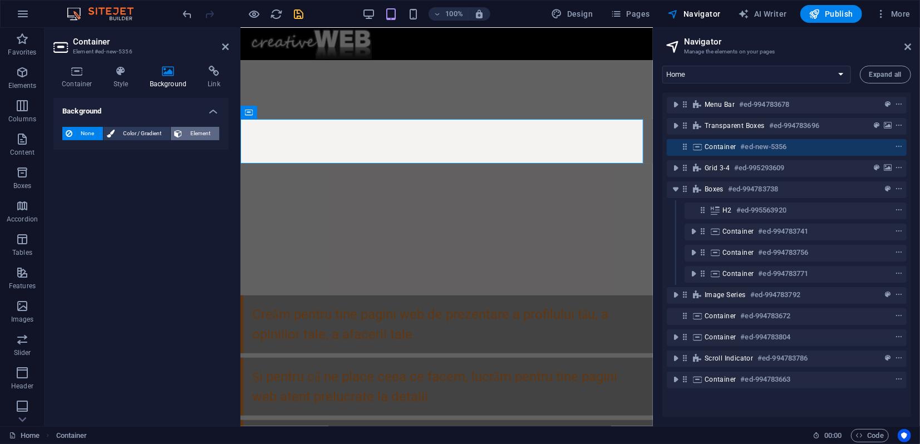
click at [206, 129] on span "Element" at bounding box center [200, 133] width 31 height 13
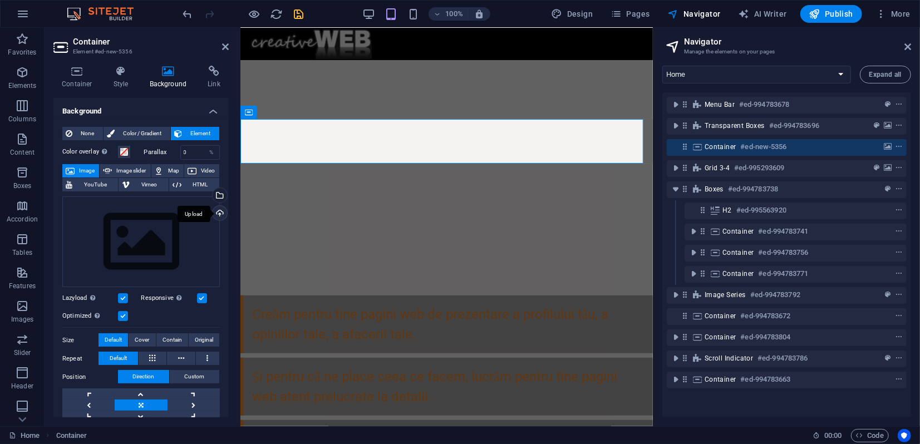
click at [218, 210] on div "Upload" at bounding box center [218, 214] width 17 height 17
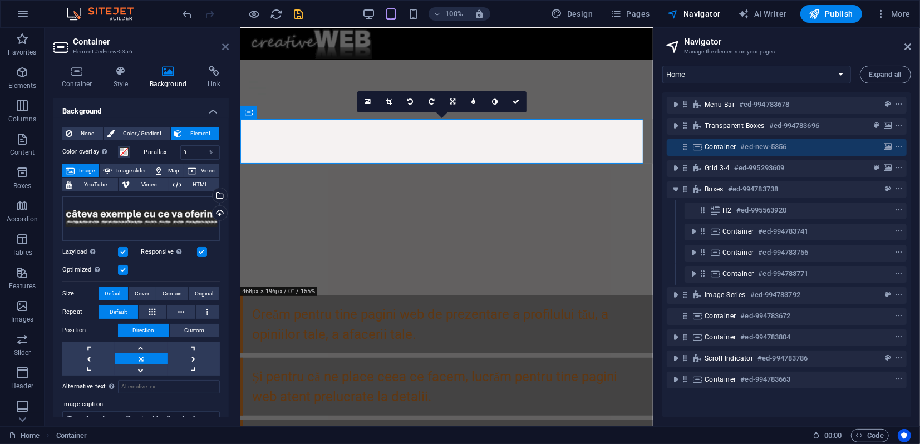
click at [225, 51] on icon at bounding box center [225, 46] width 7 height 9
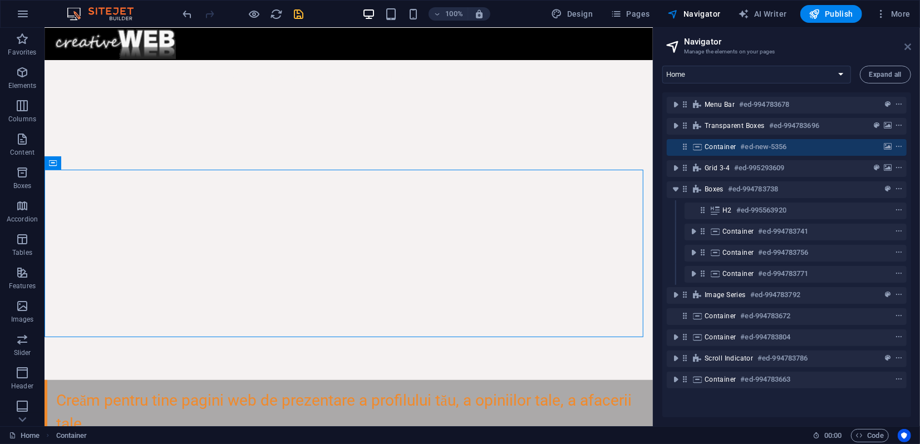
click at [906, 49] on icon at bounding box center [907, 46] width 7 height 9
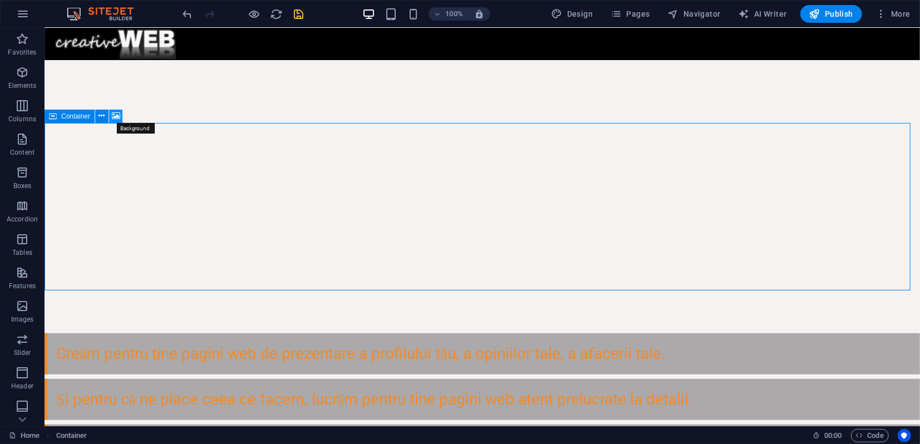
click at [112, 118] on icon at bounding box center [116, 116] width 8 height 12
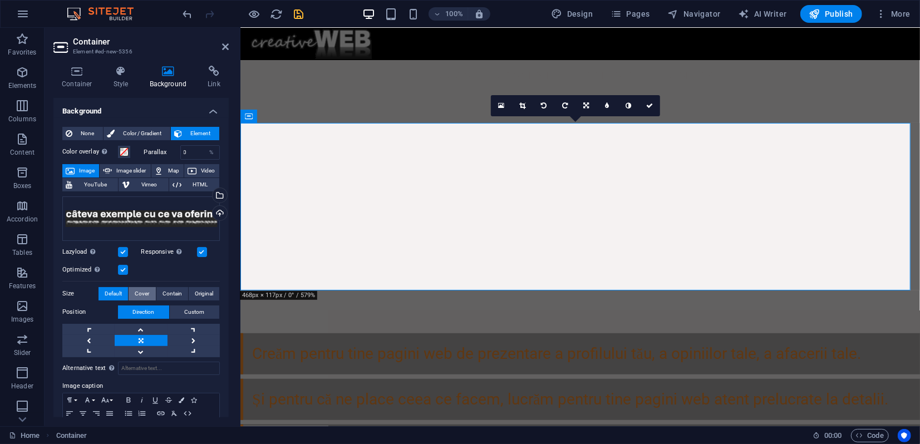
click at [145, 294] on span "Cover" at bounding box center [142, 293] width 14 height 13
click at [175, 294] on span "Contain" at bounding box center [172, 293] width 19 height 13
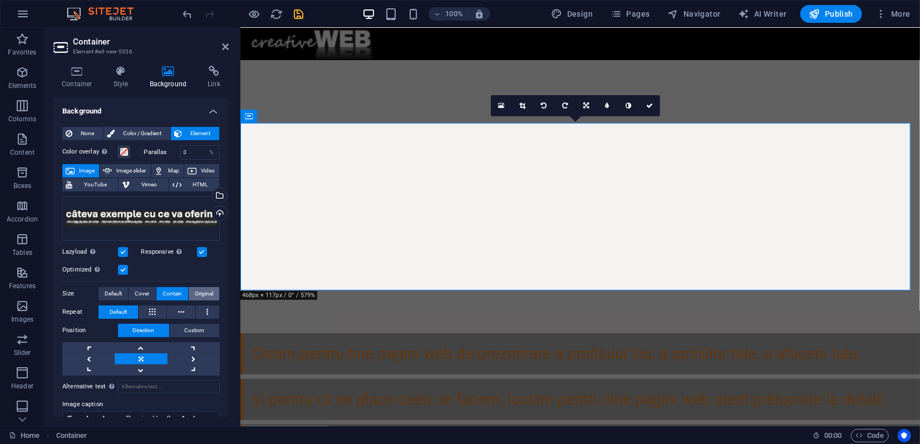
click at [201, 294] on span "Original" at bounding box center [204, 293] width 18 height 13
click at [163, 293] on span "Contain" at bounding box center [172, 293] width 19 height 13
click at [81, 78] on h4 "Container" at bounding box center [79, 77] width 52 height 23
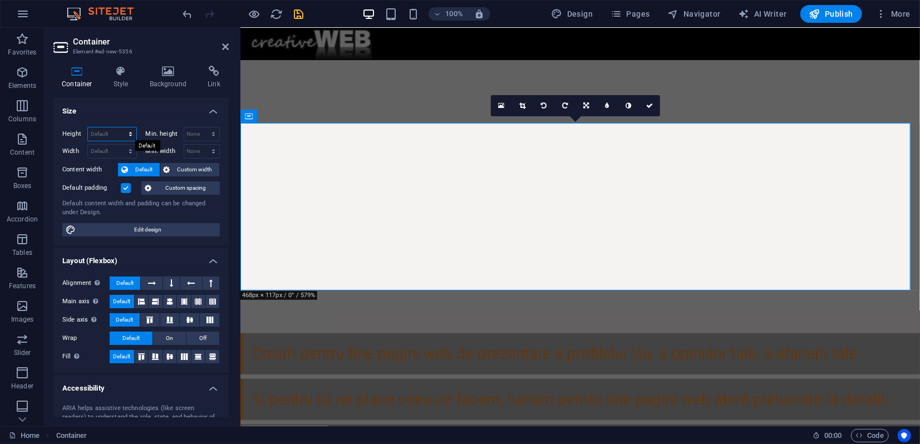
click at [111, 133] on select "Default px rem % vh vw" at bounding box center [112, 133] width 48 height 13
select select "rem"
click at [119, 127] on select "Default px rem % vh vw" at bounding box center [112, 133] width 48 height 13
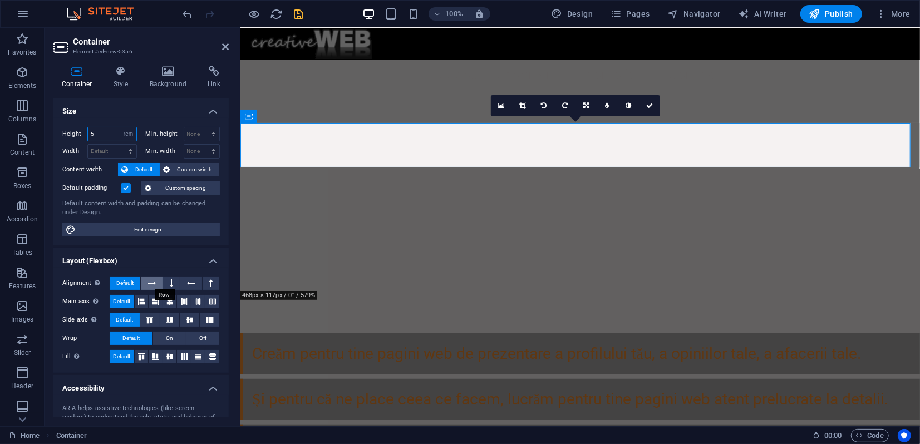
type input "5"
click at [155, 284] on icon at bounding box center [152, 283] width 8 height 13
click at [131, 283] on span "Default" at bounding box center [124, 283] width 17 height 13
click at [223, 47] on icon at bounding box center [225, 46] width 7 height 9
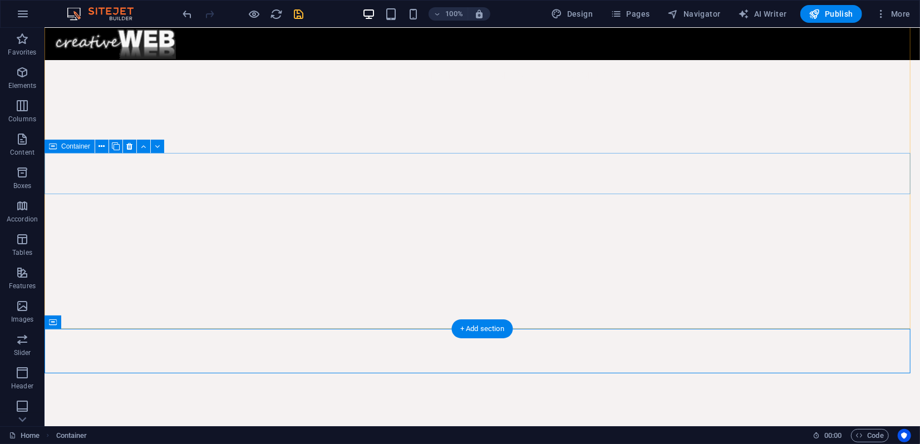
scroll to position [218, 0]
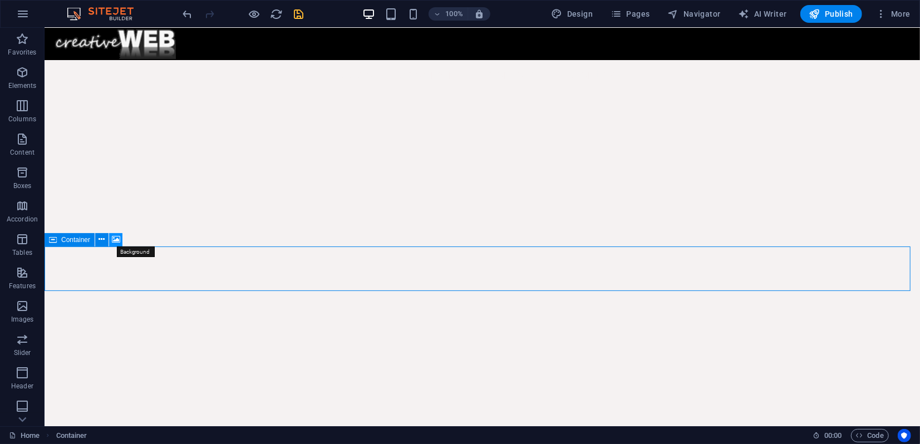
click at [116, 240] on icon at bounding box center [116, 240] width 8 height 12
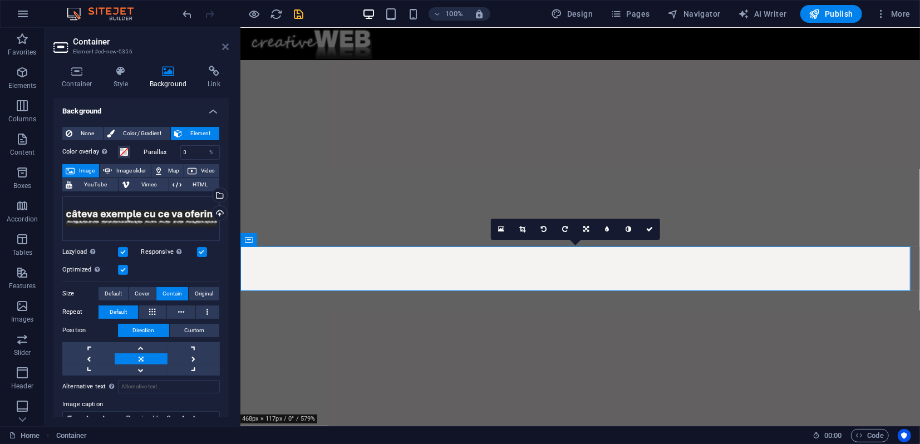
click at [226, 49] on icon at bounding box center [225, 46] width 7 height 9
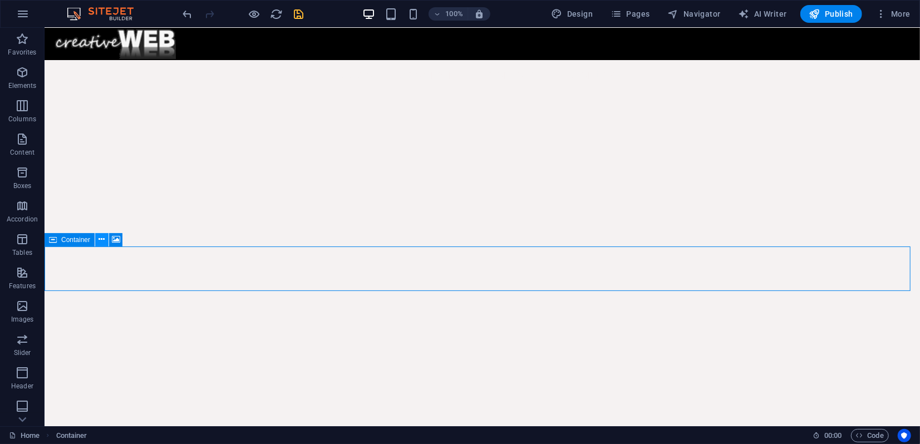
click at [102, 239] on icon at bounding box center [102, 240] width 6 height 12
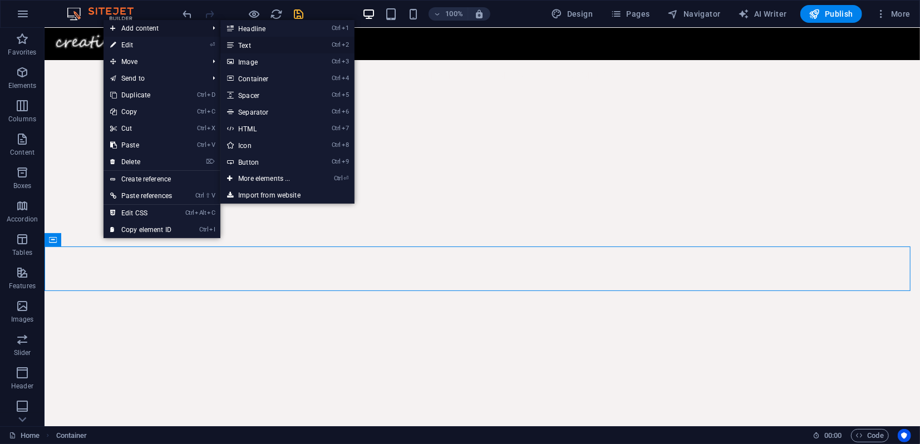
click at [260, 47] on link "Ctrl 2 Text" at bounding box center [266, 45] width 92 height 17
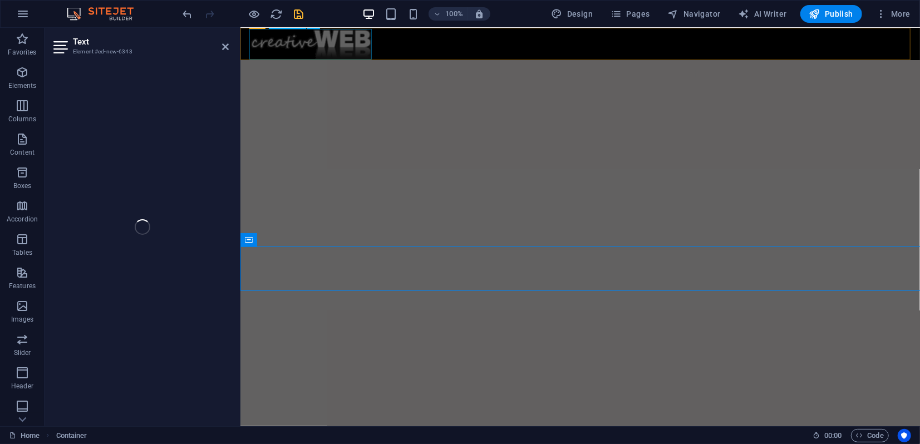
scroll to position [28, 0]
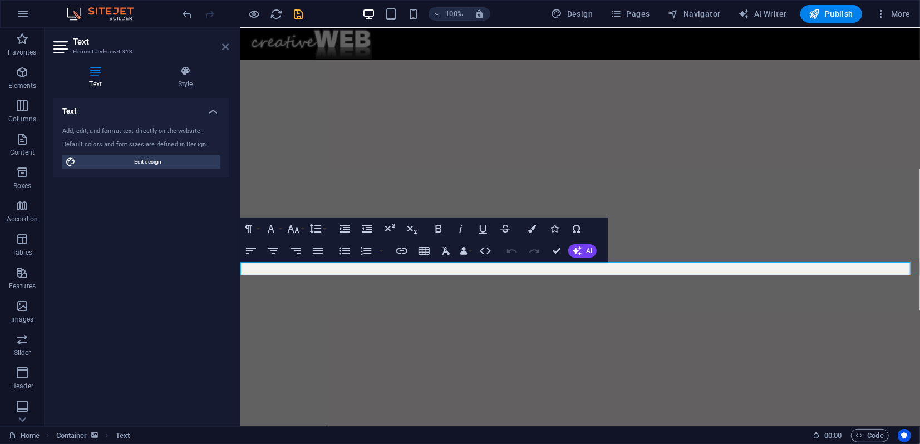
click at [225, 49] on icon at bounding box center [225, 46] width 7 height 9
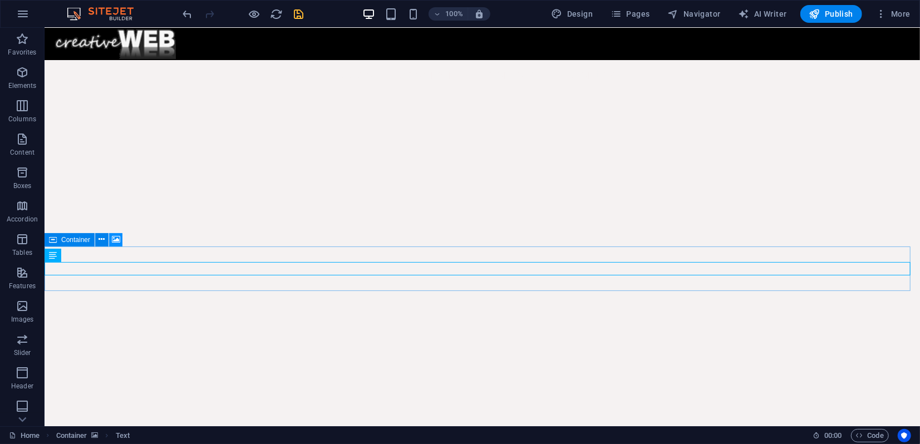
click at [114, 238] on icon at bounding box center [116, 240] width 8 height 12
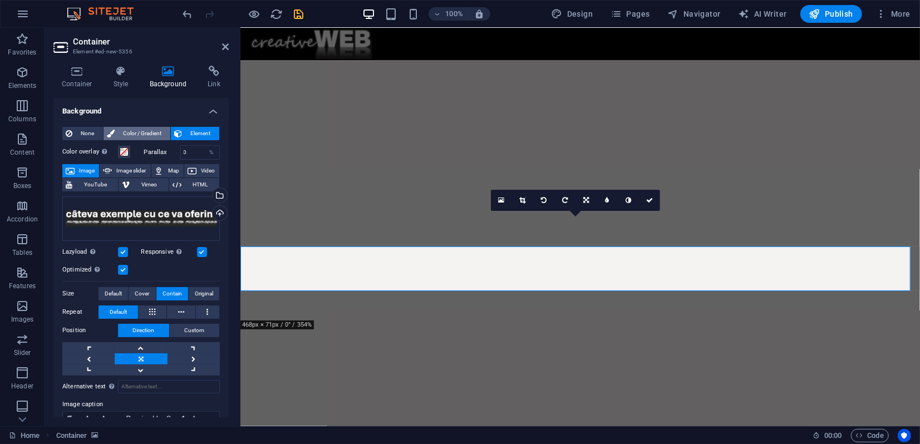
click at [127, 130] on span "Color / Gradient" at bounding box center [142, 133] width 49 height 13
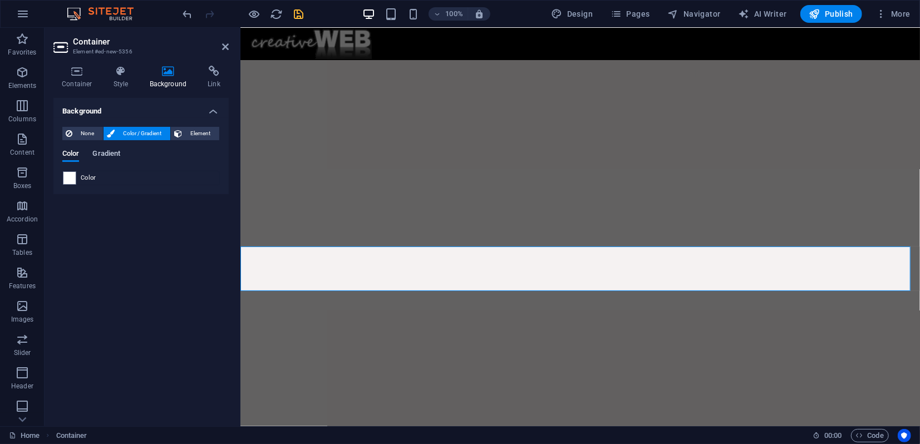
click at [102, 156] on span "Gradient" at bounding box center [106, 155] width 28 height 16
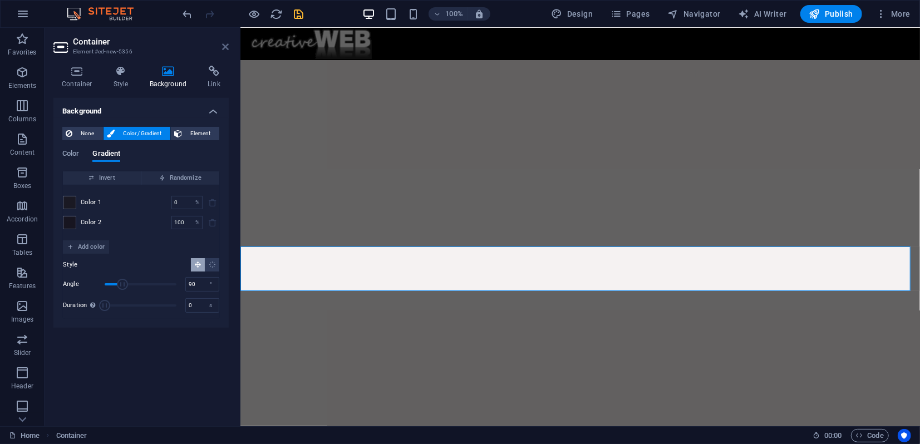
click at [226, 50] on icon at bounding box center [225, 46] width 7 height 9
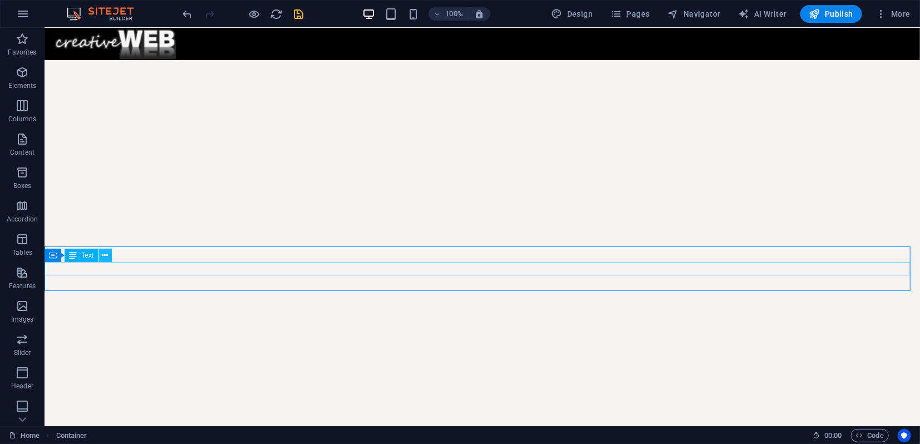
click at [105, 259] on icon at bounding box center [105, 256] width 6 height 12
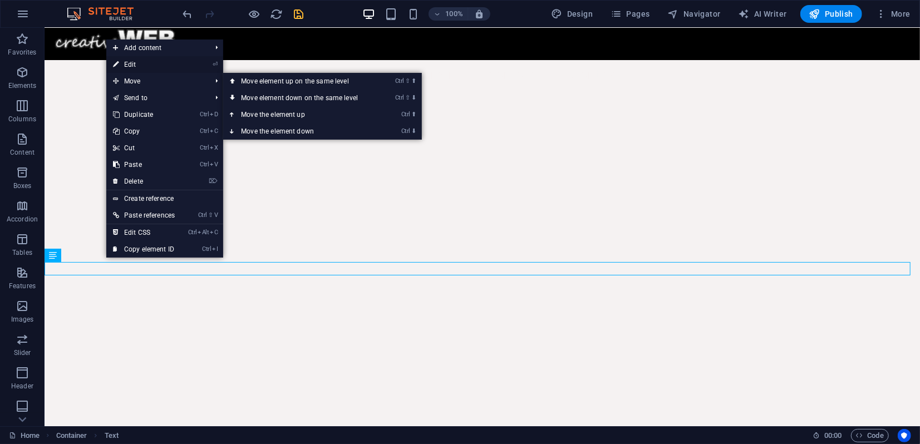
click at [135, 67] on link "⏎ Edit" at bounding box center [143, 64] width 75 height 17
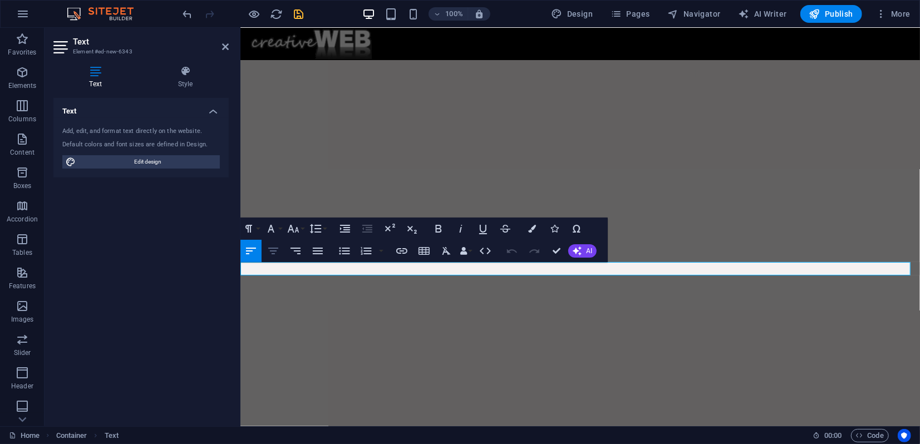
click at [274, 252] on icon "button" at bounding box center [273, 250] width 13 height 13
drag, startPoint x: 383, startPoint y: 270, endPoint x: 239, endPoint y: 273, distance: 144.7
click at [529, 229] on icon "button" at bounding box center [532, 229] width 8 height 8
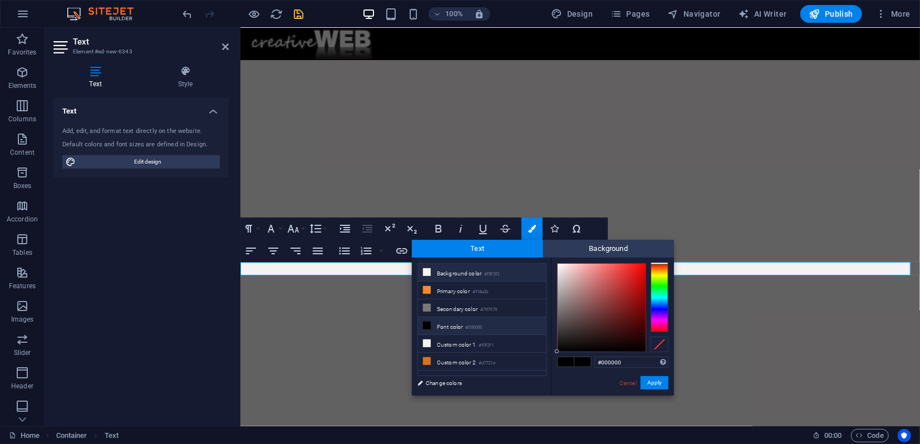
click at [432, 272] on li "Background color #f5f2f2" at bounding box center [482, 273] width 128 height 18
type input "#f5f2f2"
click at [661, 383] on button "Apply" at bounding box center [655, 382] width 28 height 13
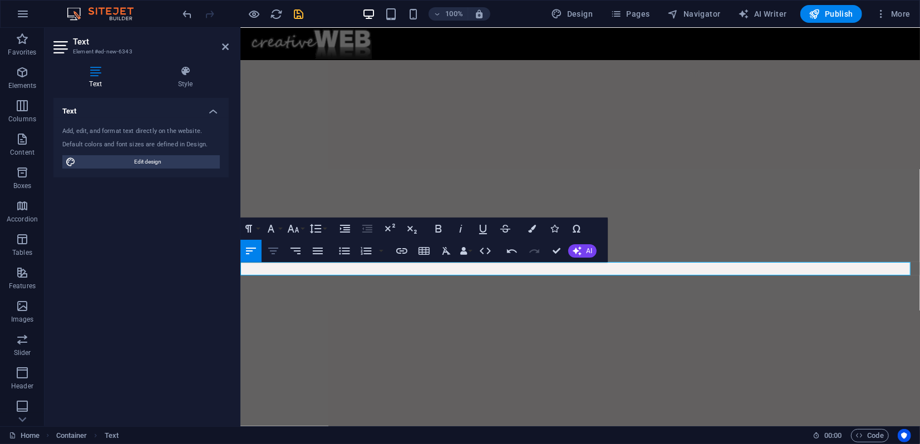
click at [272, 252] on icon "button" at bounding box center [273, 250] width 13 height 13
click at [283, 230] on button "Font Family" at bounding box center [273, 229] width 21 height 22
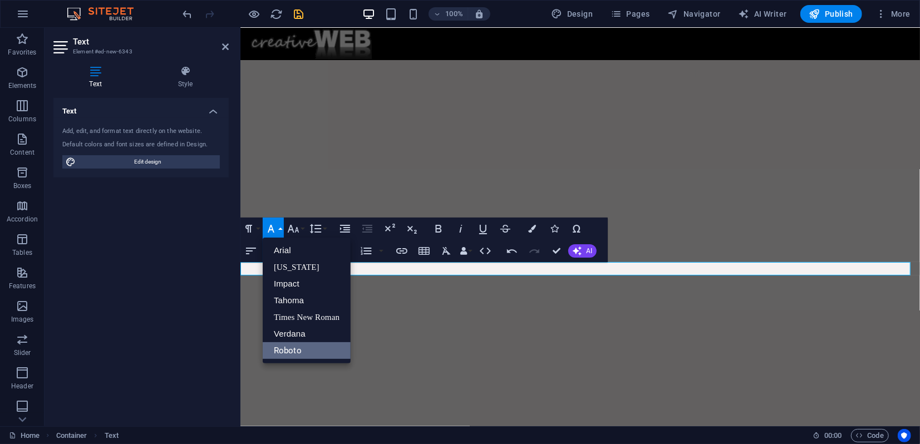
scroll to position [0, 0]
click at [305, 227] on button "Font Size" at bounding box center [295, 229] width 21 height 22
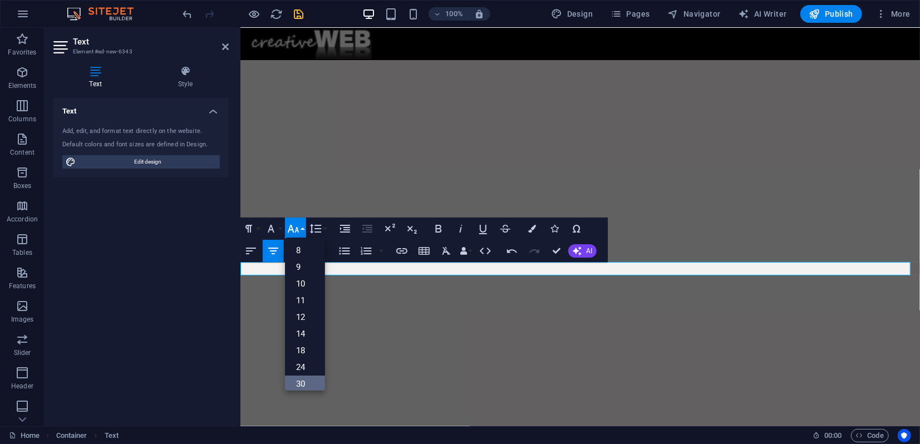
click at [305, 384] on link "30" at bounding box center [305, 384] width 40 height 17
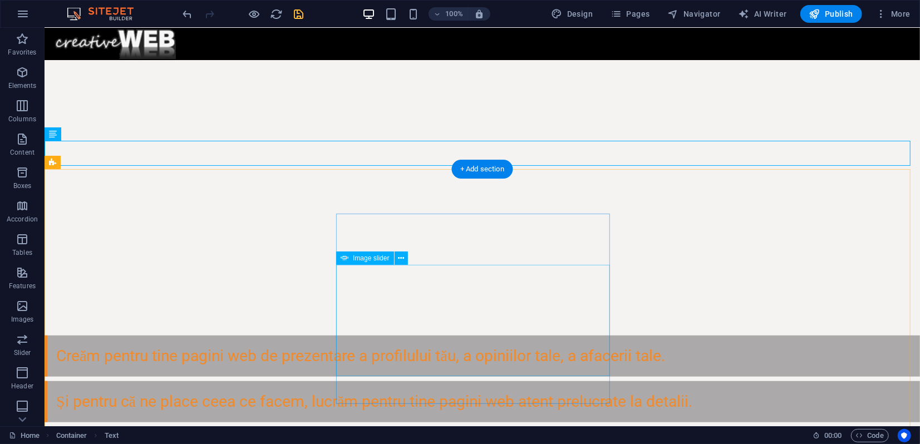
scroll to position [341, 0]
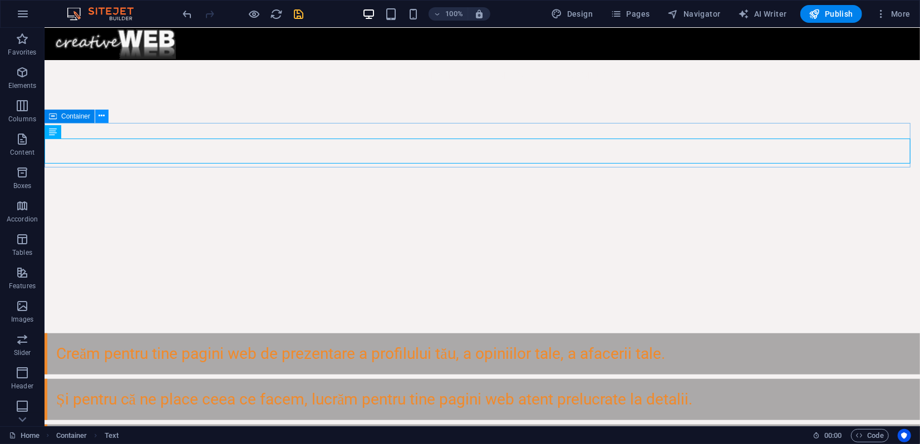
click at [102, 116] on icon at bounding box center [102, 116] width 6 height 12
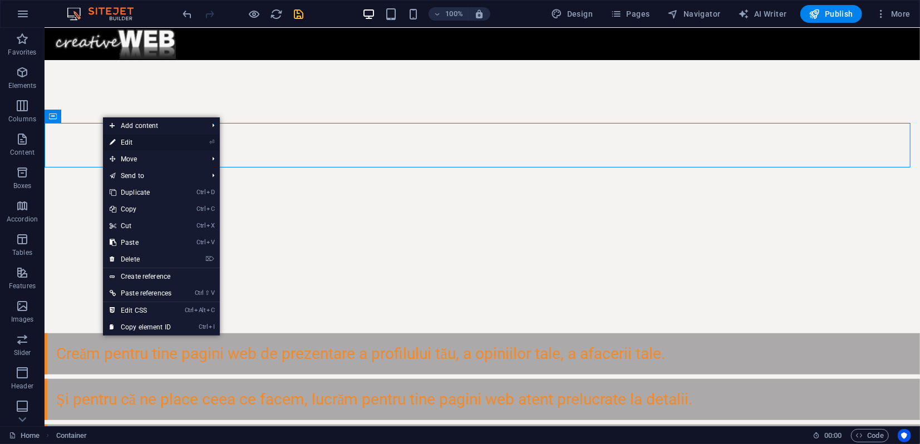
click at [125, 141] on link "⏎ Edit" at bounding box center [140, 142] width 75 height 17
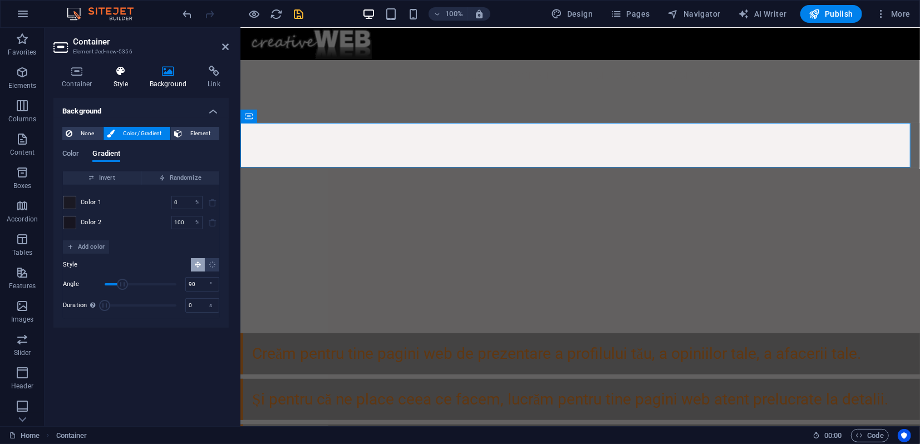
click at [114, 76] on icon at bounding box center [121, 71] width 32 height 11
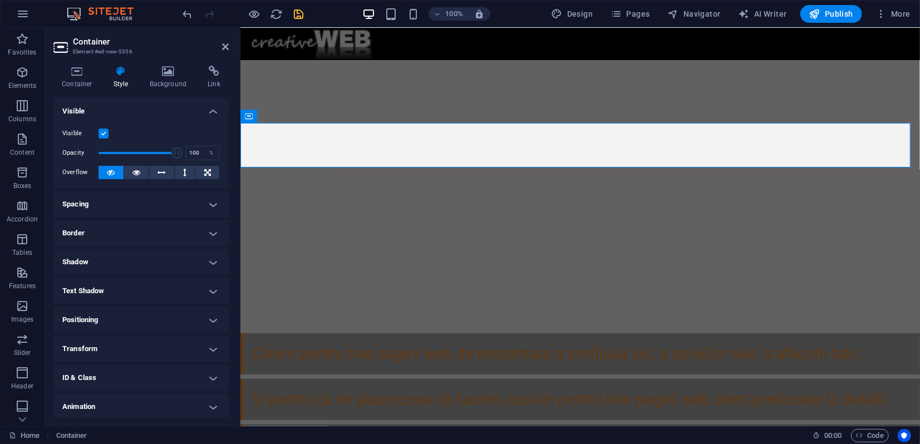
click at [109, 208] on h4 "Spacing" at bounding box center [140, 204] width 175 height 27
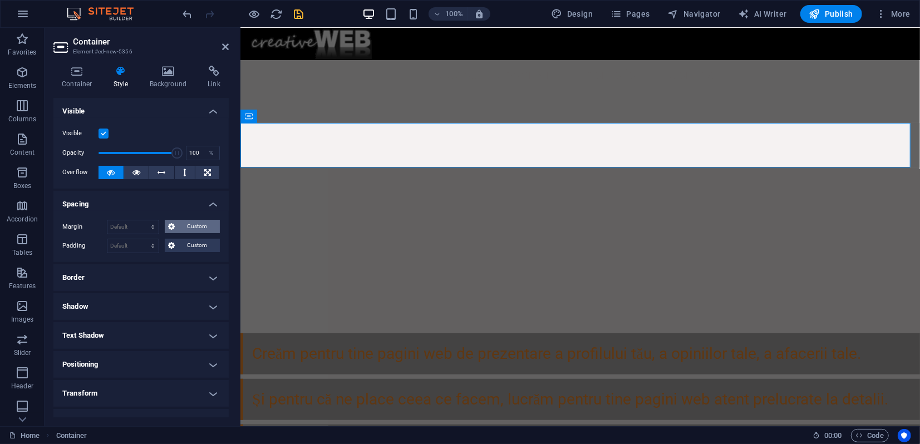
click at [188, 229] on span "Custom" at bounding box center [197, 226] width 38 height 13
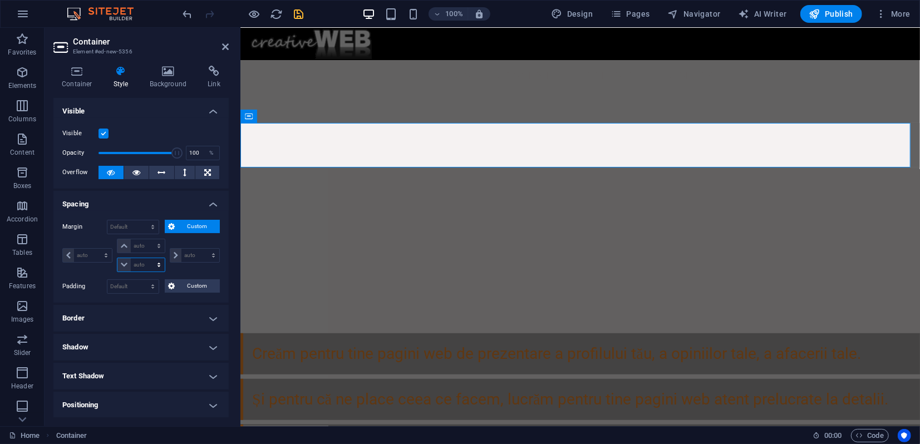
click at [139, 265] on select "auto px % rem vw vh" at bounding box center [140, 264] width 47 height 13
select select "px"
click at [147, 258] on select "auto px % rem vw vh" at bounding box center [140, 264] width 47 height 13
type input "0"
select select "px"
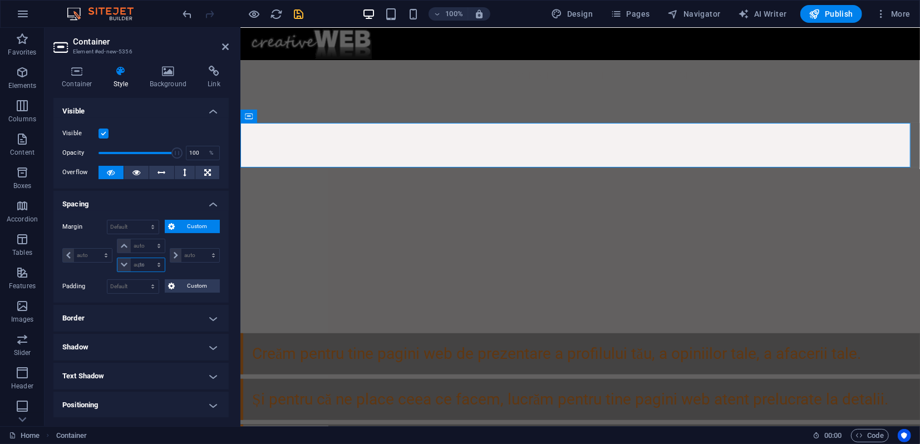
type input "0"
select select "px"
type input "0"
select select "px"
type input "0"
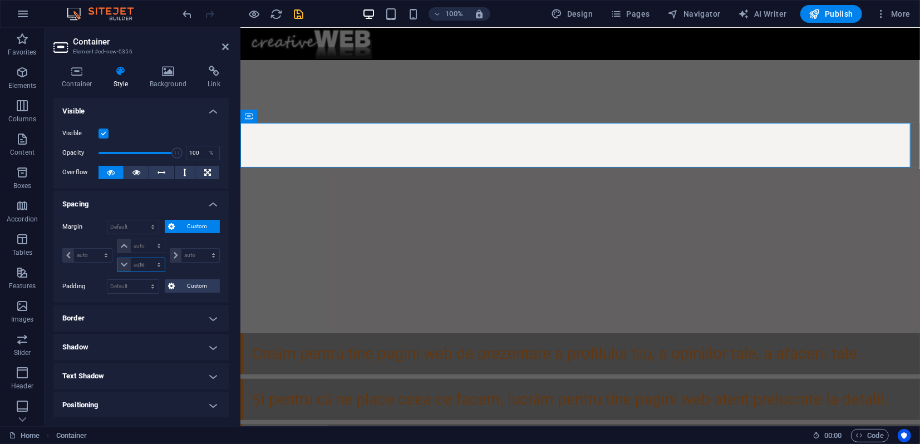
type input "0"
select select "px"
type input "40"
select select "DISABLED_OPTION_VALUE"
drag, startPoint x: 144, startPoint y: 264, endPoint x: 115, endPoint y: 265, distance: 28.4
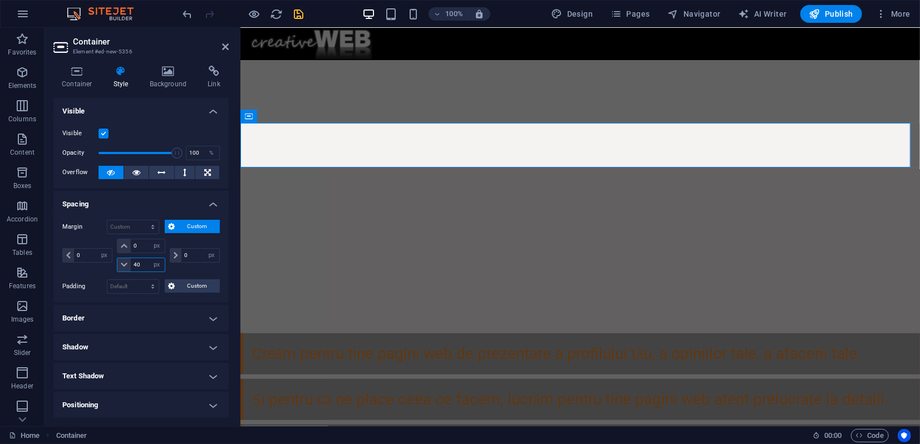
click at [115, 265] on div "0 auto px % rem vw vh 40 auto px % rem vw vh" at bounding box center [141, 255] width 52 height 33
type input "0"
select select "px"
click at [188, 287] on span "Custom" at bounding box center [197, 285] width 38 height 13
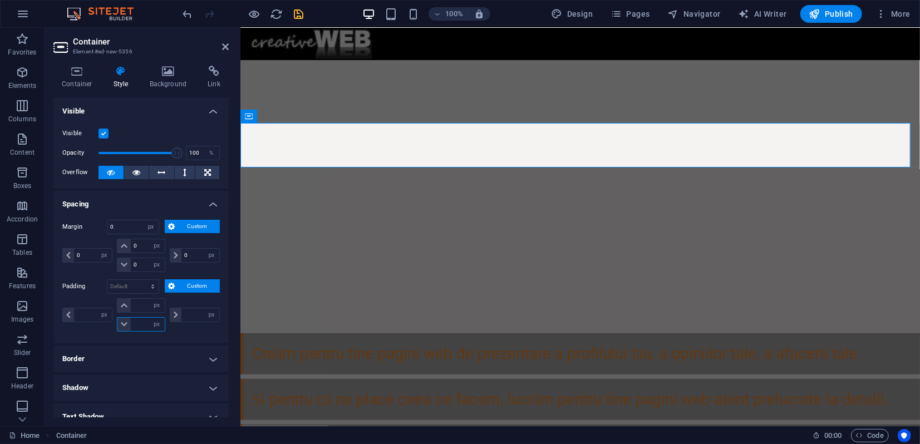
click at [135, 323] on input "number" at bounding box center [147, 324] width 33 height 13
type input "40"
type input "0"
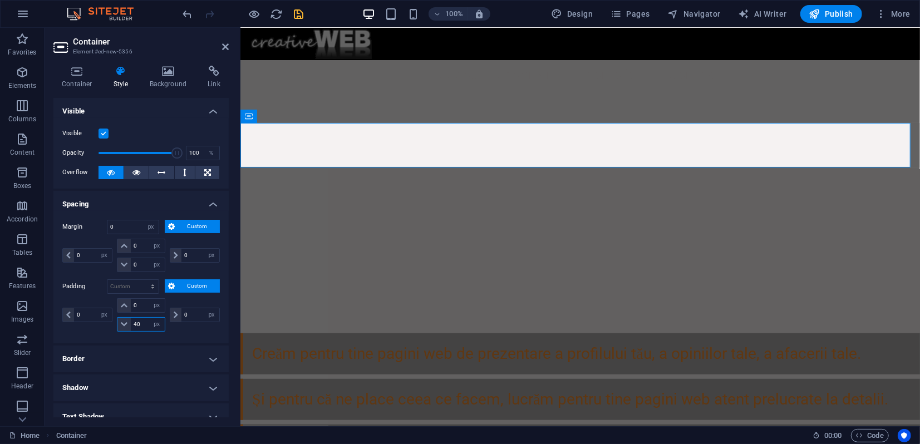
scroll to position [3, 0]
click at [138, 321] on input "40" at bounding box center [147, 324] width 33 height 13
drag, startPoint x: 138, startPoint y: 321, endPoint x: 129, endPoint y: 321, distance: 9.5
click at [128, 322] on div "40 px rem % vh vw" at bounding box center [141, 324] width 48 height 14
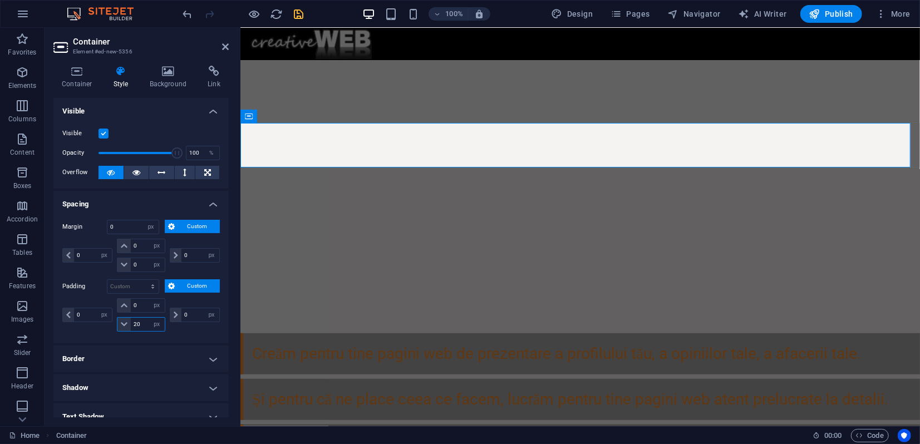
drag, startPoint x: 137, startPoint y: 323, endPoint x: 130, endPoint y: 323, distance: 7.3
click at [131, 323] on input "20" at bounding box center [147, 324] width 33 height 13
click at [146, 322] on input "10" at bounding box center [147, 324] width 33 height 13
drag, startPoint x: 147, startPoint y: 322, endPoint x: 131, endPoint y: 323, distance: 15.6
click at [131, 323] on input "10" at bounding box center [147, 324] width 33 height 13
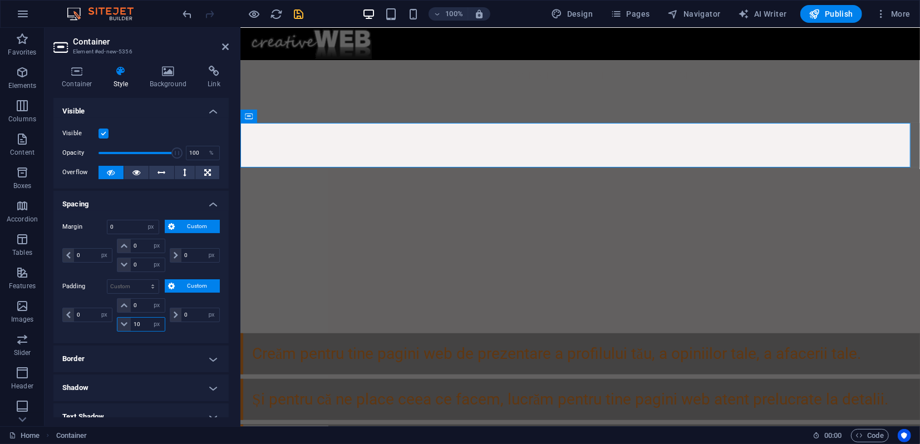
drag, startPoint x: 132, startPoint y: 323, endPoint x: 124, endPoint y: 323, distance: 8.4
click at [124, 323] on div "10 px rem % vh vw" at bounding box center [141, 324] width 48 height 14
drag, startPoint x: 138, startPoint y: 321, endPoint x: 120, endPoint y: 323, distance: 18.5
click at [120, 323] on div "5 px rem % vh vw" at bounding box center [141, 324] width 48 height 14
type input "0"
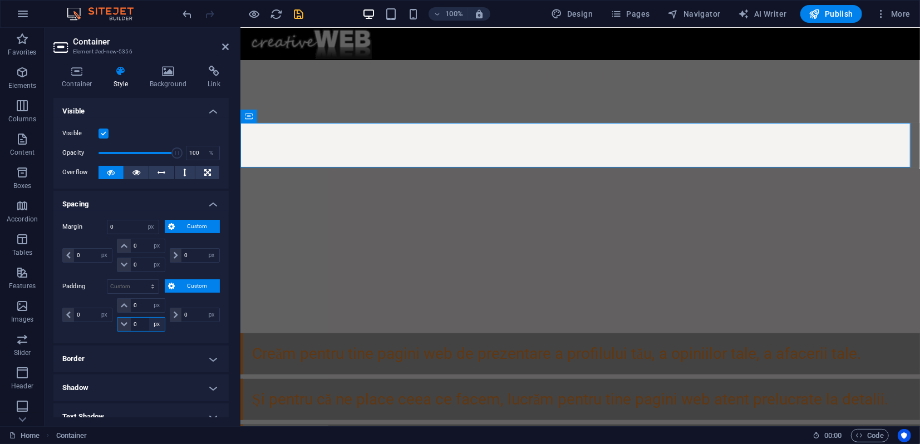
type input "0"
select select "px"
type input "0"
click at [228, 46] on icon at bounding box center [225, 46] width 7 height 9
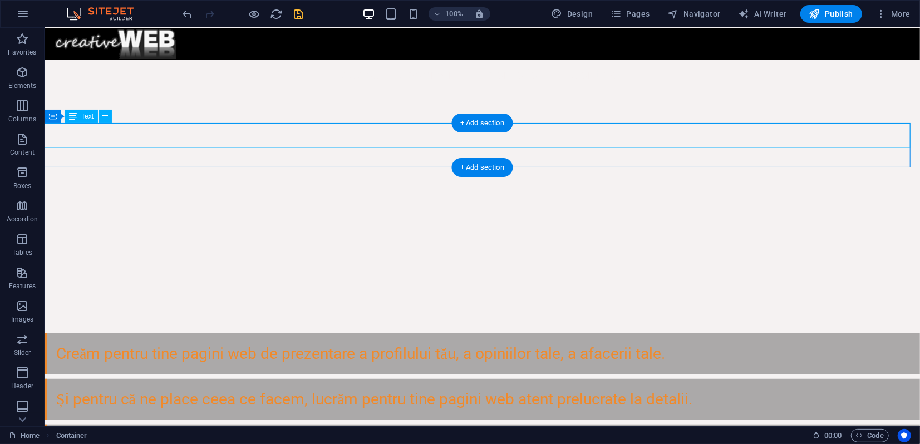
click at [104, 116] on icon at bounding box center [105, 116] width 6 height 12
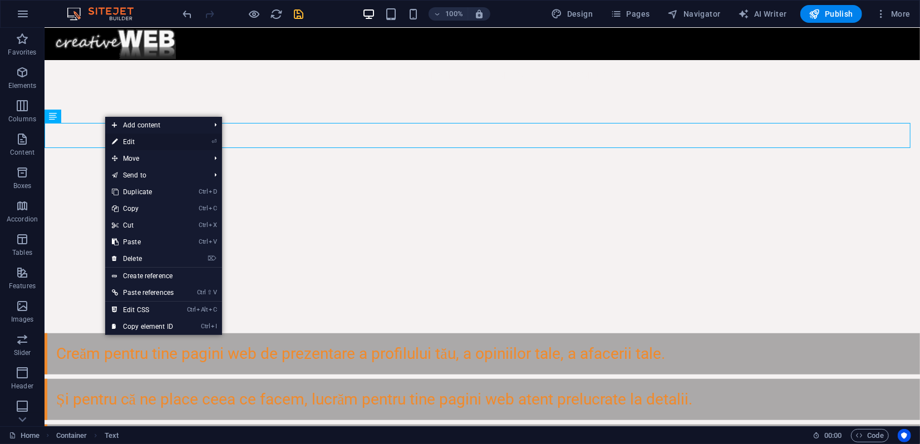
click at [138, 146] on link "⏎ Edit" at bounding box center [142, 142] width 75 height 17
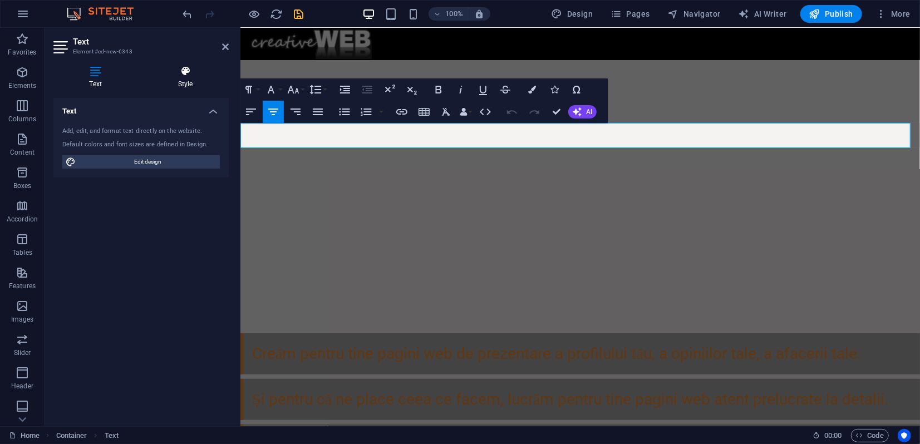
click at [183, 77] on h4 "Style" at bounding box center [185, 77] width 87 height 23
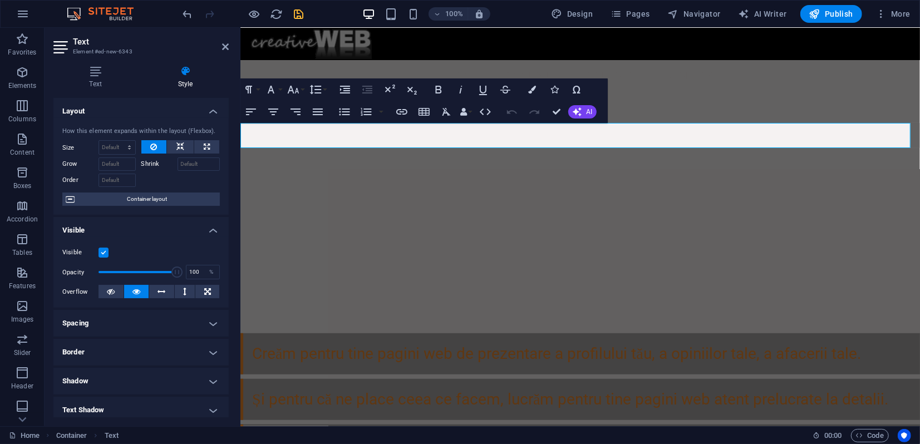
click at [127, 329] on h4 "Spacing" at bounding box center [140, 323] width 175 height 27
click at [200, 346] on span "Custom" at bounding box center [197, 345] width 38 height 13
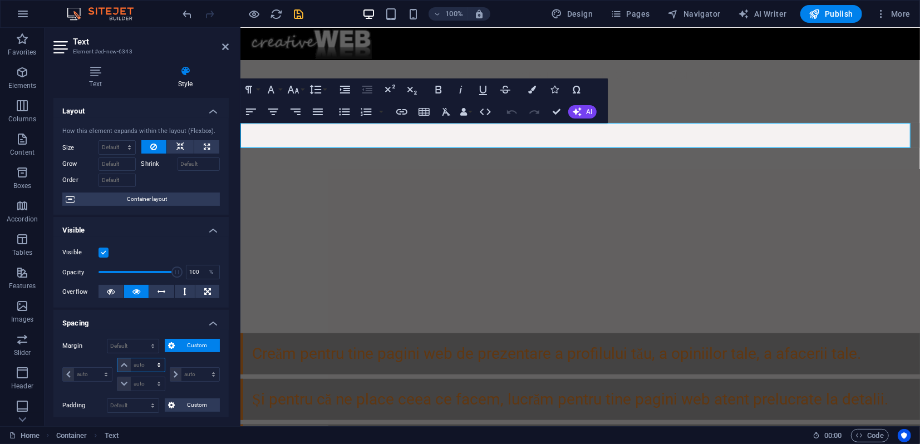
click at [138, 365] on select "auto px % rem vw vh" at bounding box center [140, 364] width 47 height 13
select select "px"
click at [147, 358] on select "auto px % rem vw vh" at bounding box center [140, 364] width 47 height 13
type input "0"
select select "px"
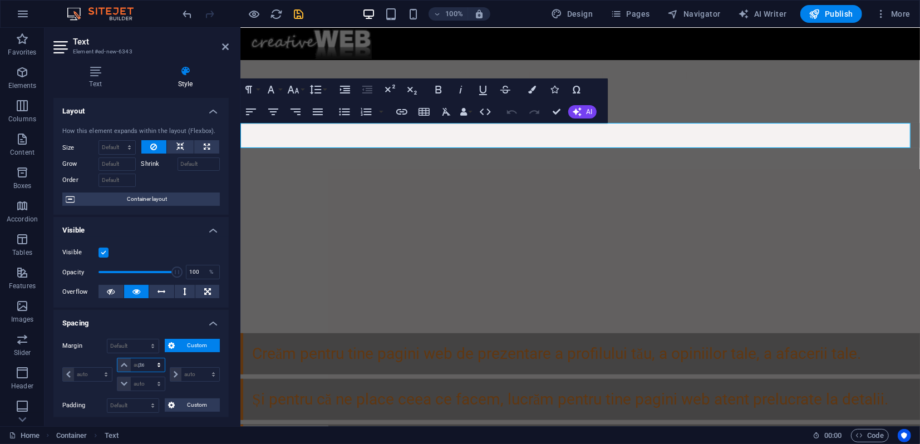
type input "0"
select select "px"
type input "0"
select select "px"
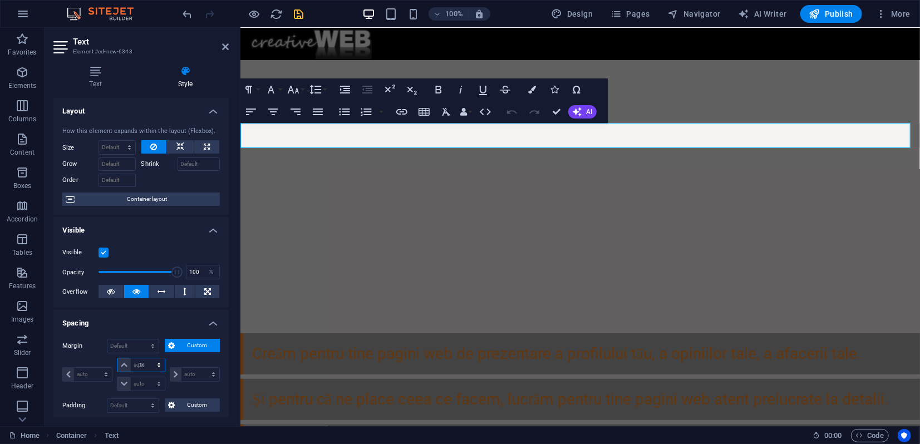
type input "0"
select select "px"
type input "40"
select select "DISABLED_OPTION_VALUE"
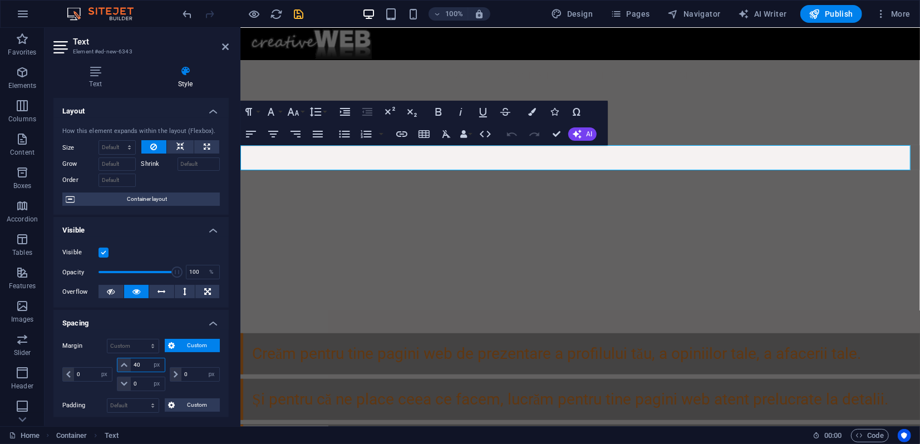
drag, startPoint x: 135, startPoint y: 369, endPoint x: 122, endPoint y: 364, distance: 14.3
click at [120, 365] on div "40 auto px % rem vw vh" at bounding box center [141, 365] width 48 height 14
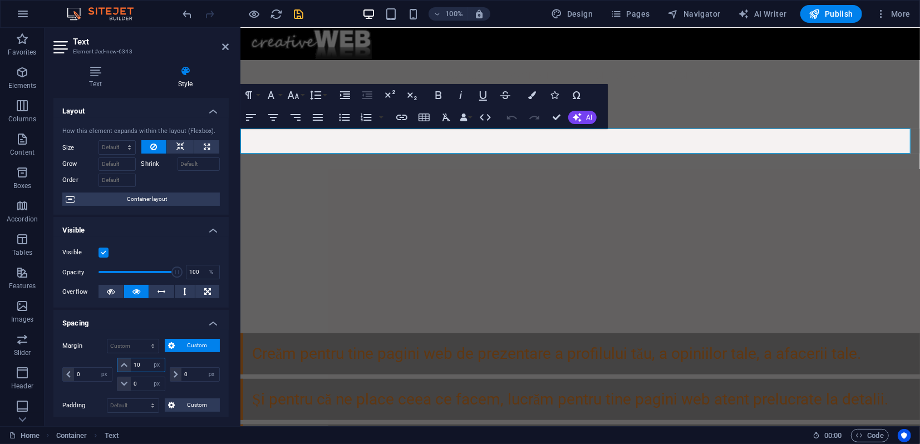
drag, startPoint x: 142, startPoint y: 364, endPoint x: 135, endPoint y: 364, distance: 7.8
click at [135, 364] on input "10" at bounding box center [147, 364] width 33 height 13
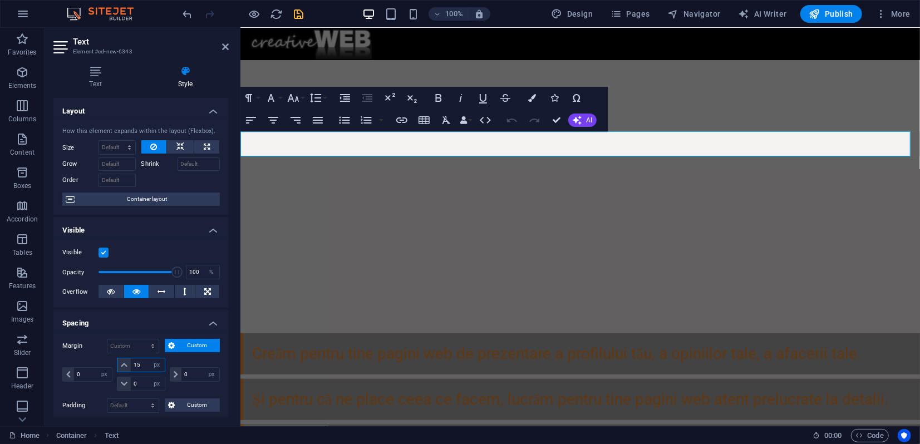
drag, startPoint x: 139, startPoint y: 364, endPoint x: 130, endPoint y: 365, distance: 9.5
click at [131, 365] on input "15" at bounding box center [147, 364] width 33 height 13
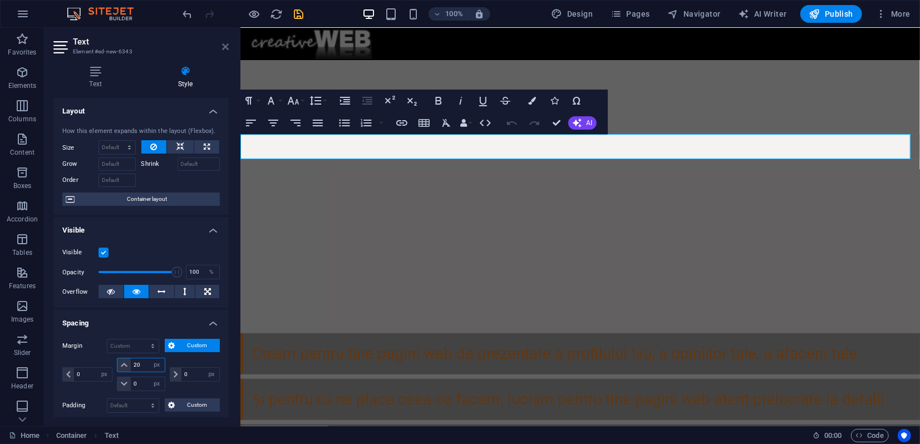
type input "20"
click at [226, 46] on icon at bounding box center [225, 46] width 7 height 9
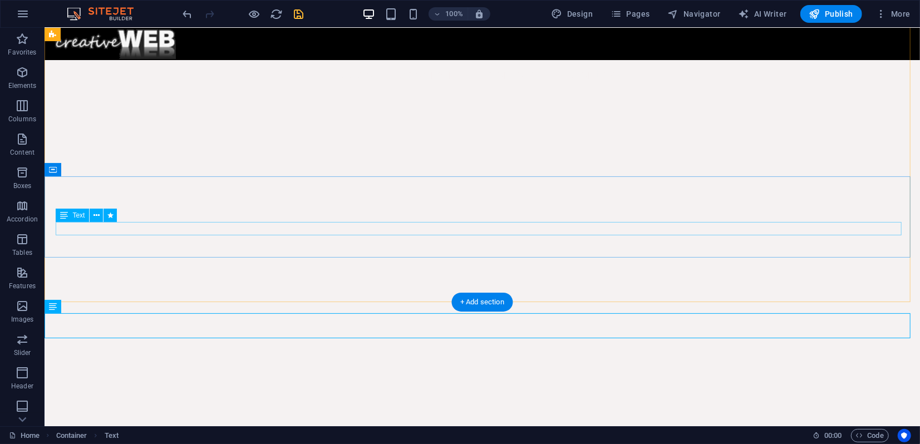
scroll to position [156, 0]
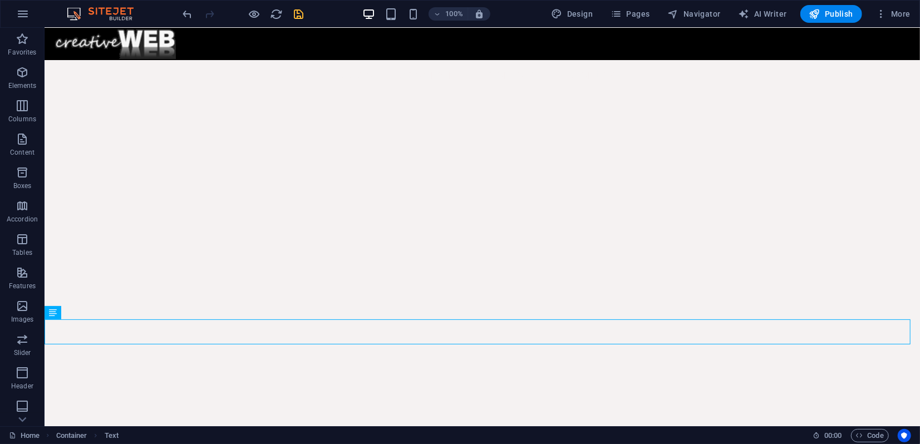
click at [298, 19] on icon "save" at bounding box center [299, 14] width 13 height 13
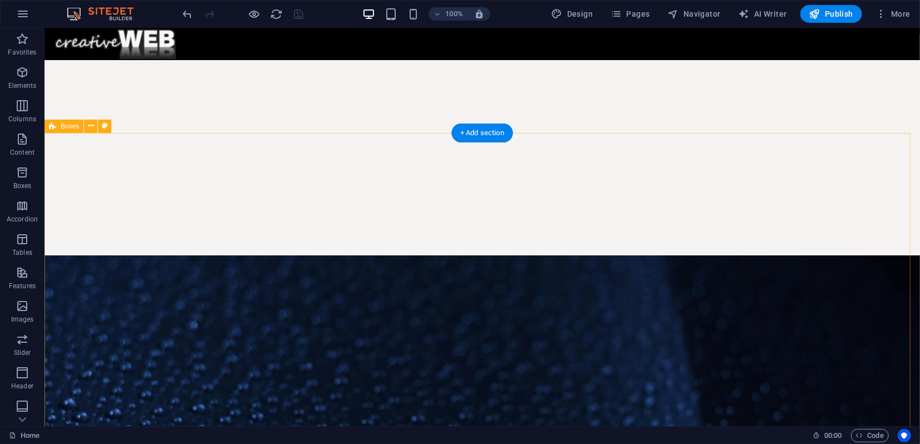
scroll to position [836, 0]
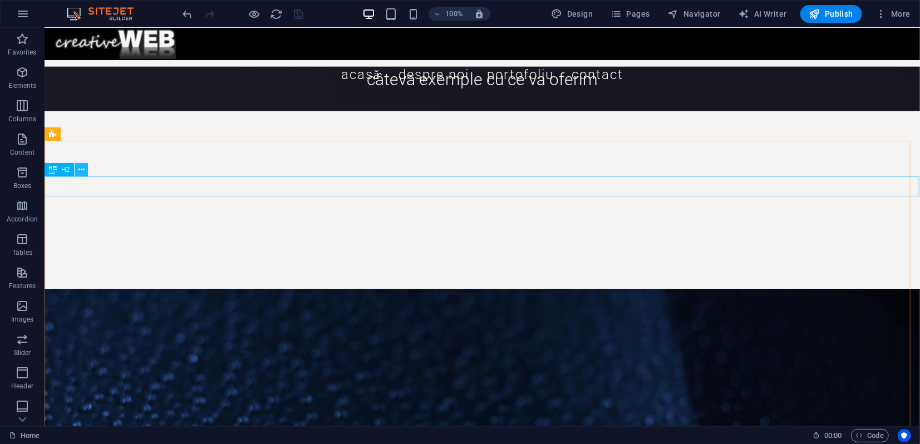
click at [82, 174] on icon at bounding box center [81, 170] width 6 height 12
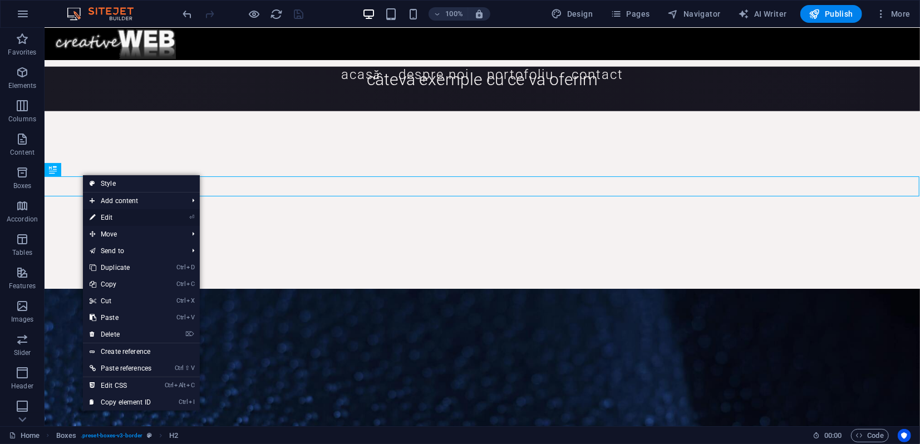
click at [116, 218] on link "⏎ Edit" at bounding box center [120, 217] width 75 height 17
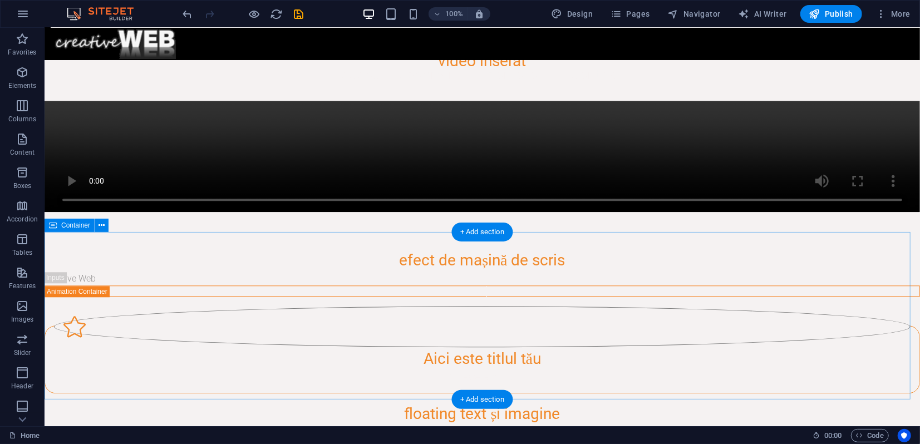
scroll to position [1630, 0]
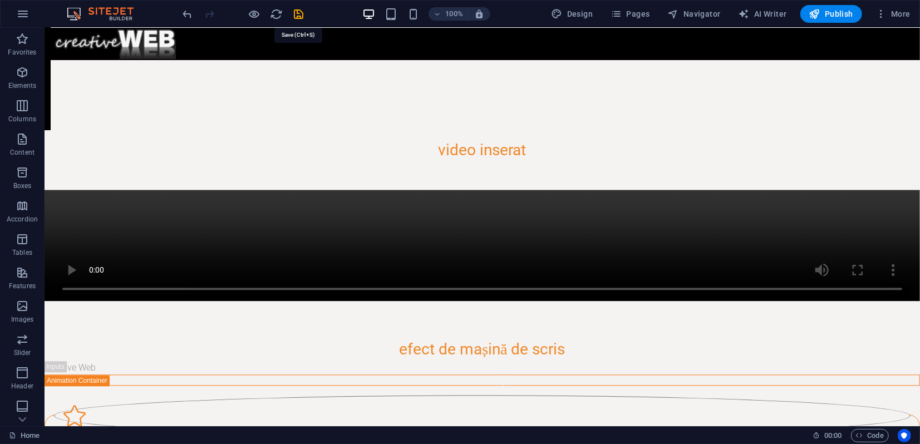
click at [296, 12] on icon "save" at bounding box center [299, 14] width 13 height 13
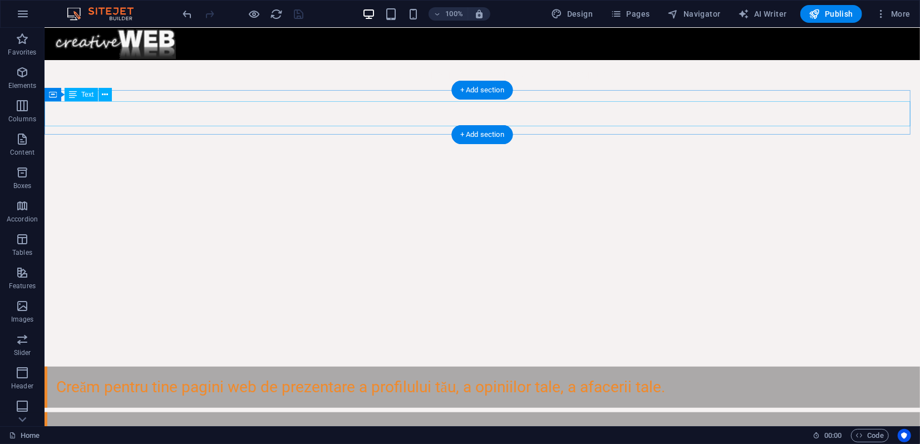
scroll to position [208, 0]
